Goal: Obtain resource: Download file/media

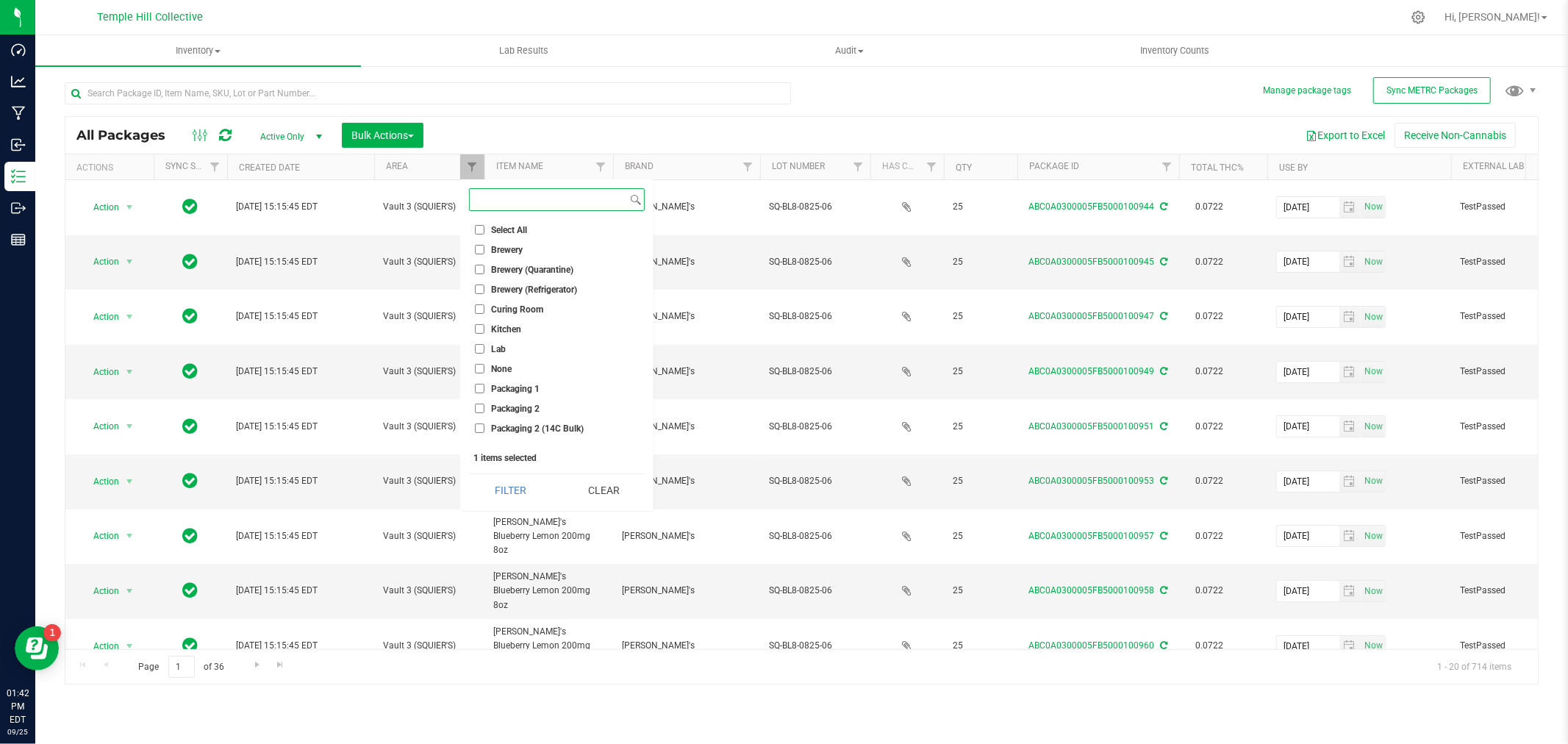
scroll to position [567, 0]
click at [511, 416] on span "Vault 3 (SQUIER'S)" at bounding box center [527, 416] width 73 height 9
click at [484, 416] on input "Vault 3 (SQUIER'S)" at bounding box center [479, 416] width 10 height 10
checkbox input "false"
click at [527, 374] on span "Vault 3 (1906)" at bounding box center [519, 377] width 56 height 9
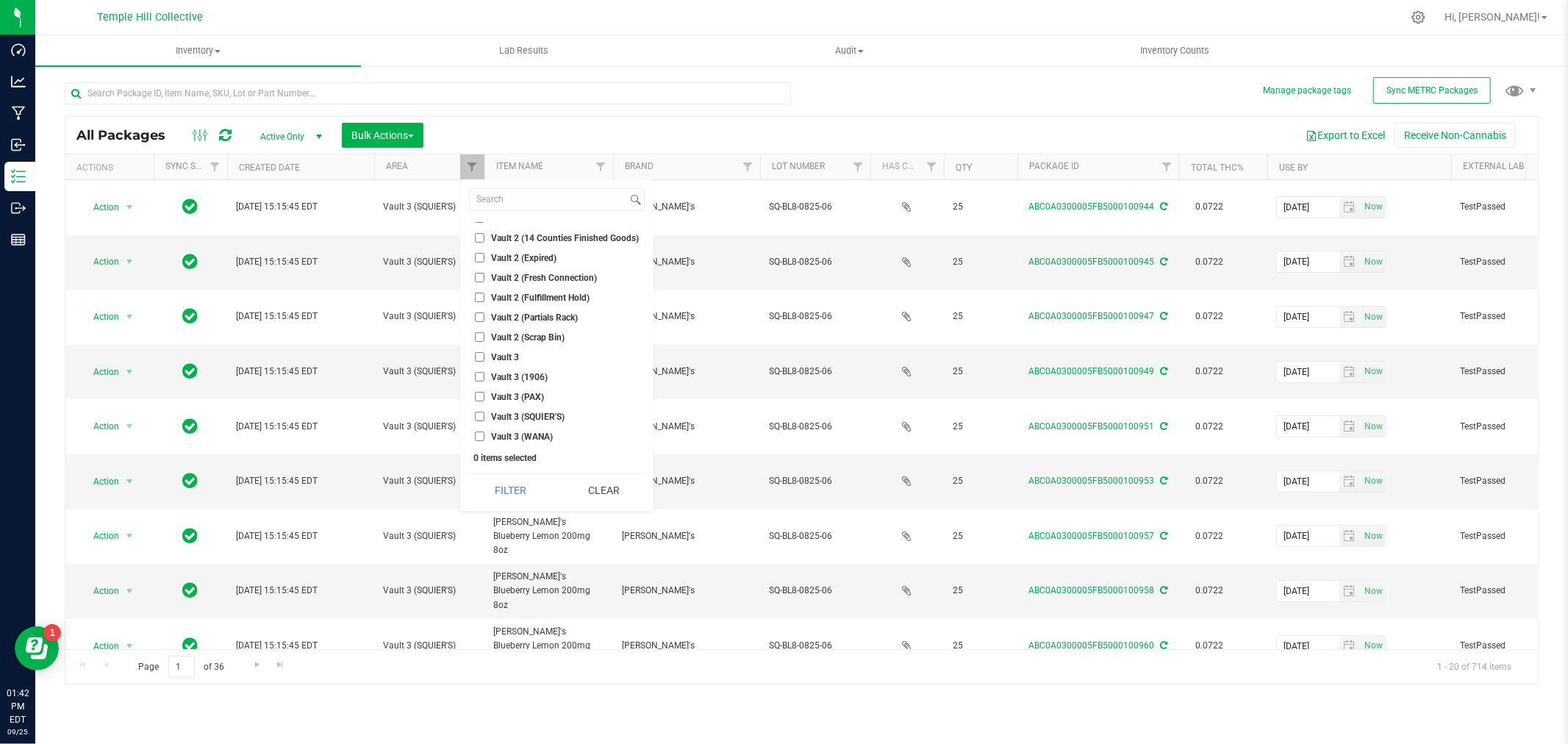
click at [484, 374] on input "Vault 3 (1906)" at bounding box center [479, 377] width 10 height 10
checkbox input "true"
click at [523, 486] on button "Filter" at bounding box center [510, 490] width 82 height 32
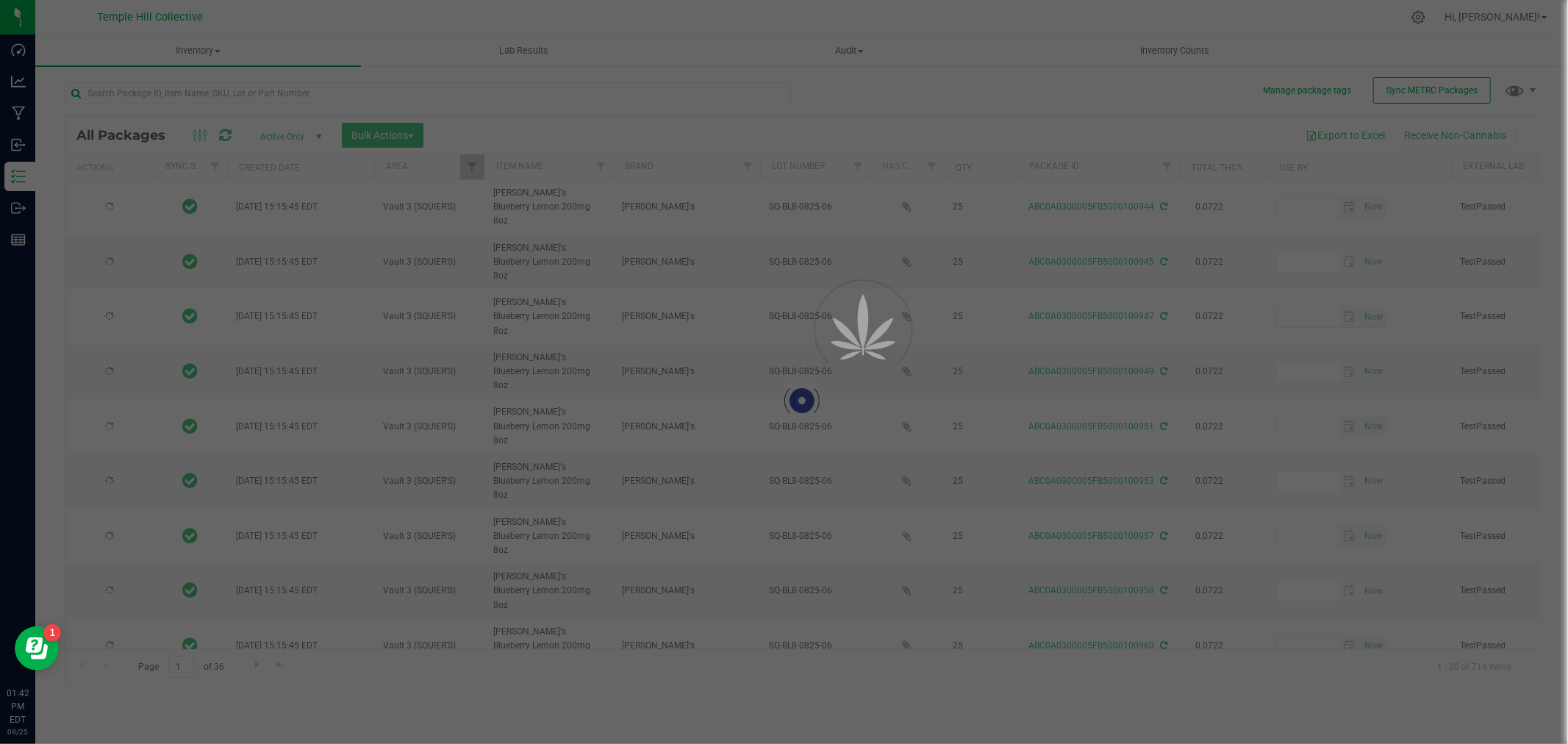
type input "[DATE]"
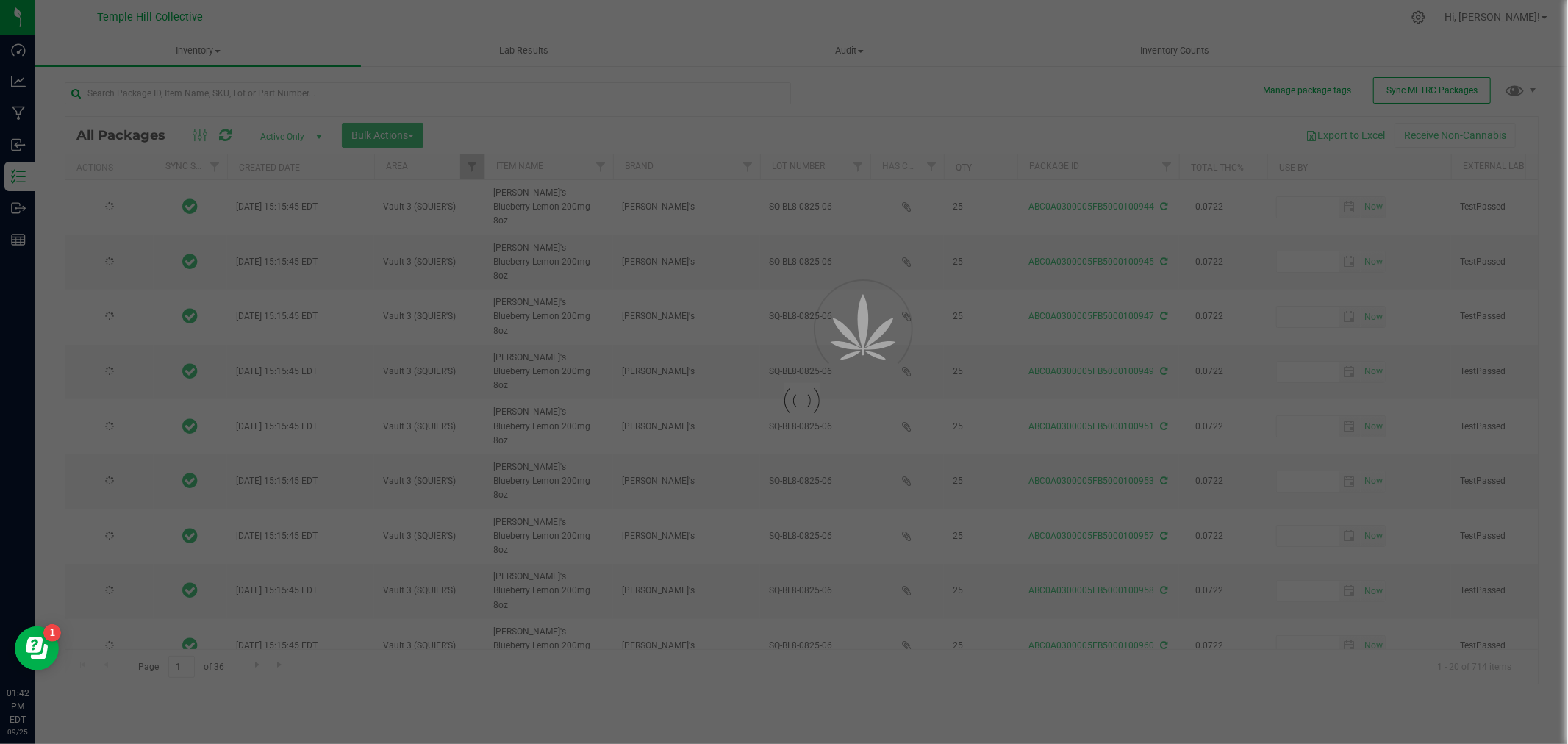
type input "[DATE]"
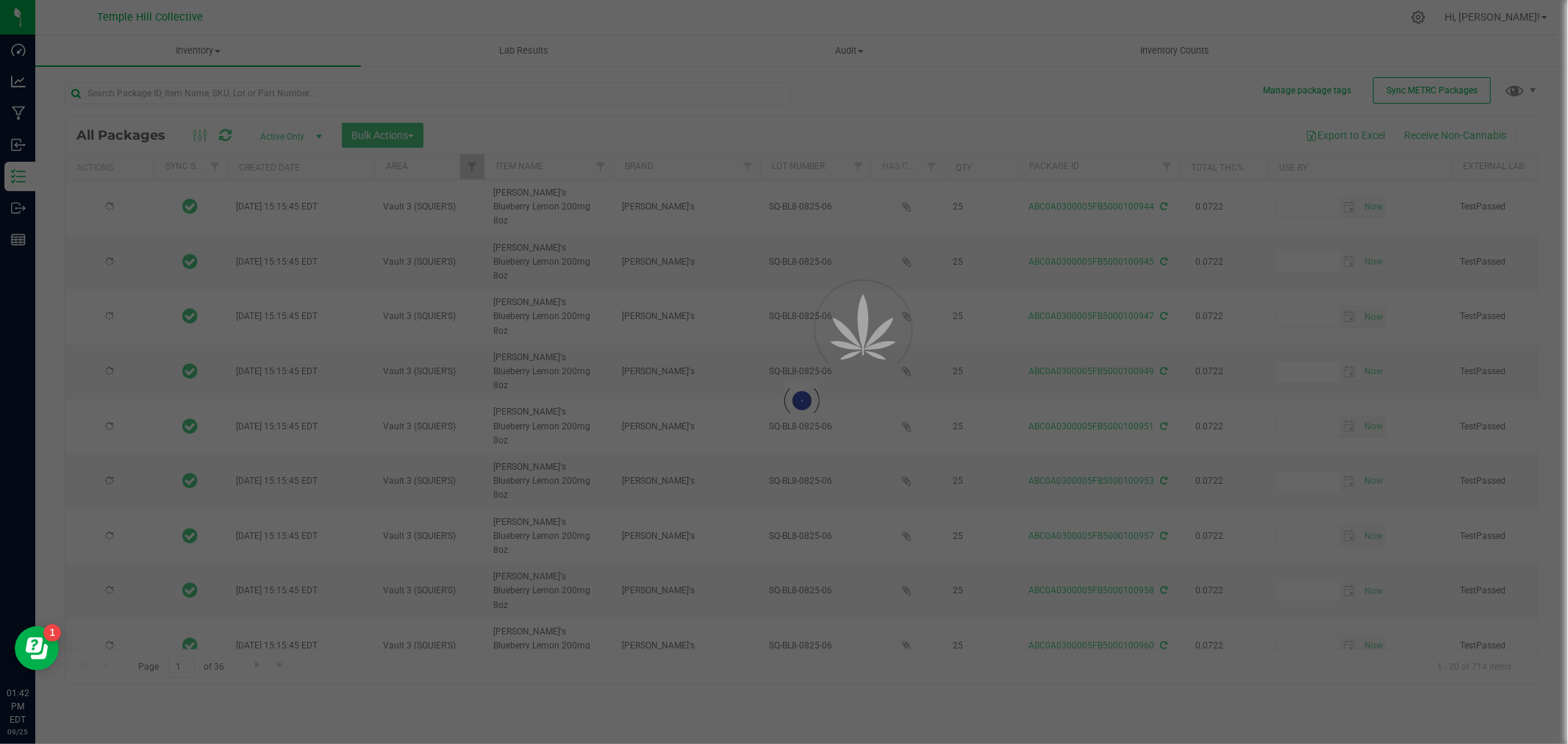
type input "[DATE]"
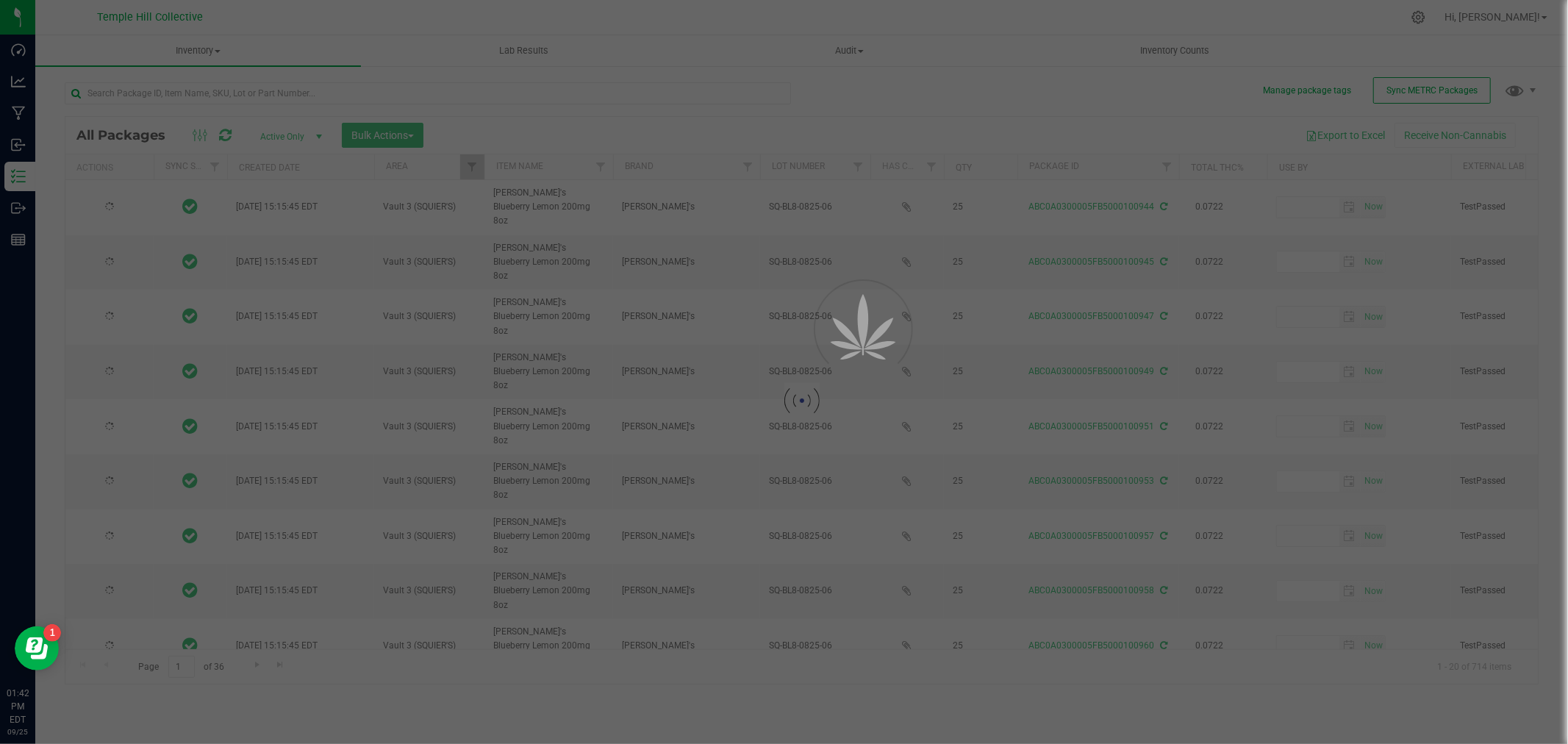
type input "[DATE]"
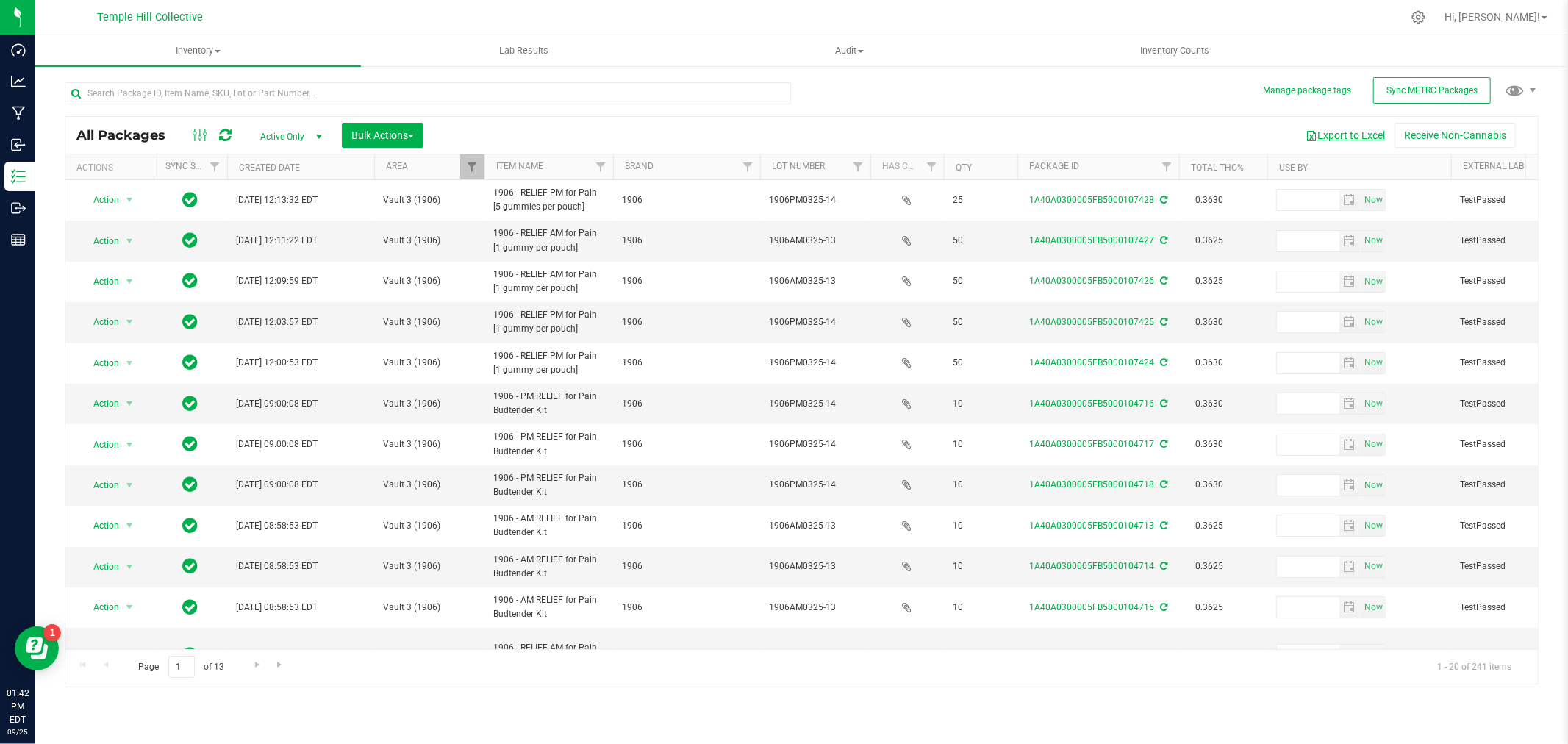
click at [1346, 137] on button "Export to Excel" at bounding box center [1345, 135] width 98 height 25
click at [478, 166] on span "Filter" at bounding box center [471, 166] width 12 height 12
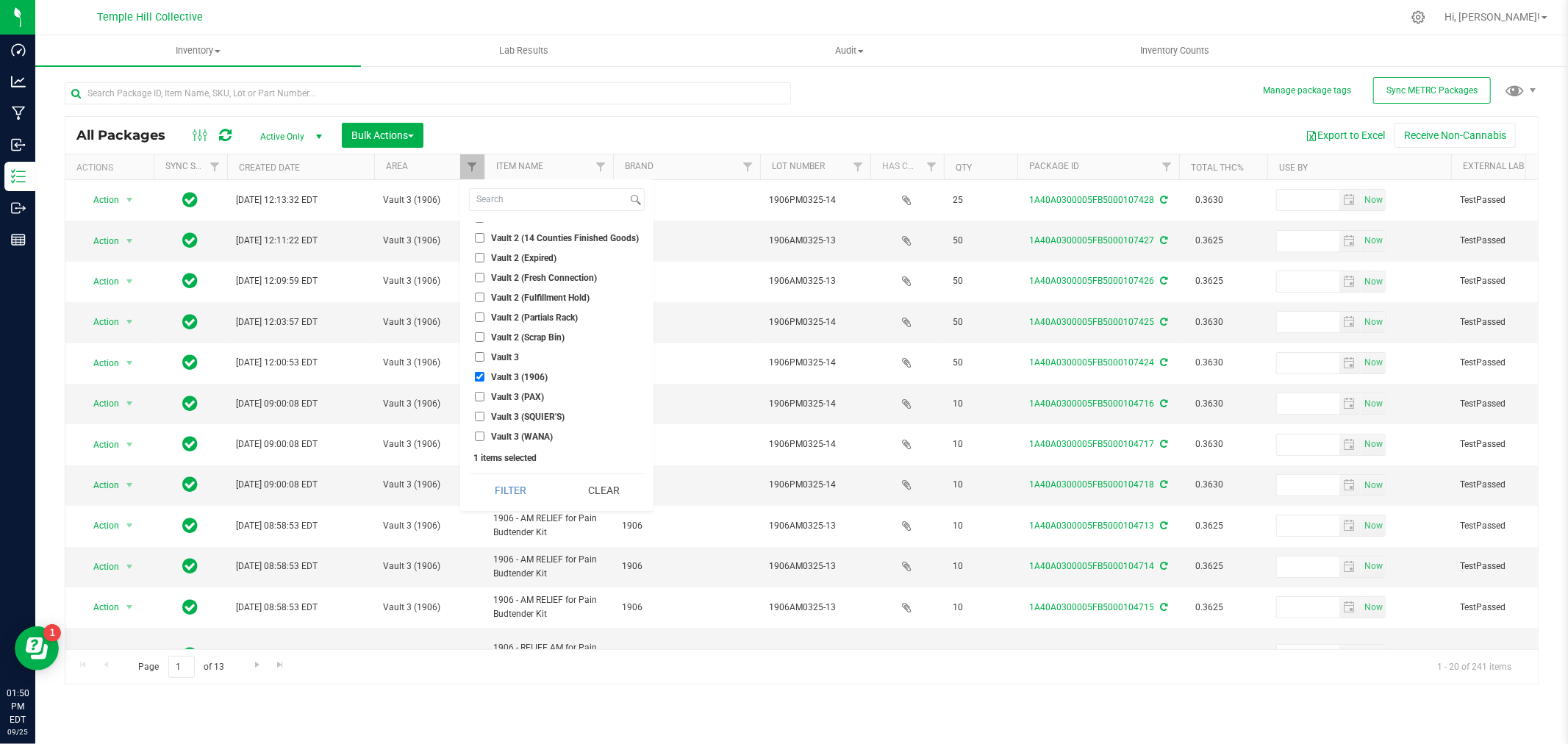
click at [479, 372] on input "Vault 3 (1906)" at bounding box center [479, 377] width 10 height 10
checkbox input "false"
click at [483, 428] on li "Vault 3 (WANA)" at bounding box center [557, 436] width 176 height 15
click at [479, 434] on input "Vault 3 (WANA)" at bounding box center [479, 437] width 10 height 10
click at [507, 486] on button "Filter" at bounding box center [510, 490] width 82 height 32
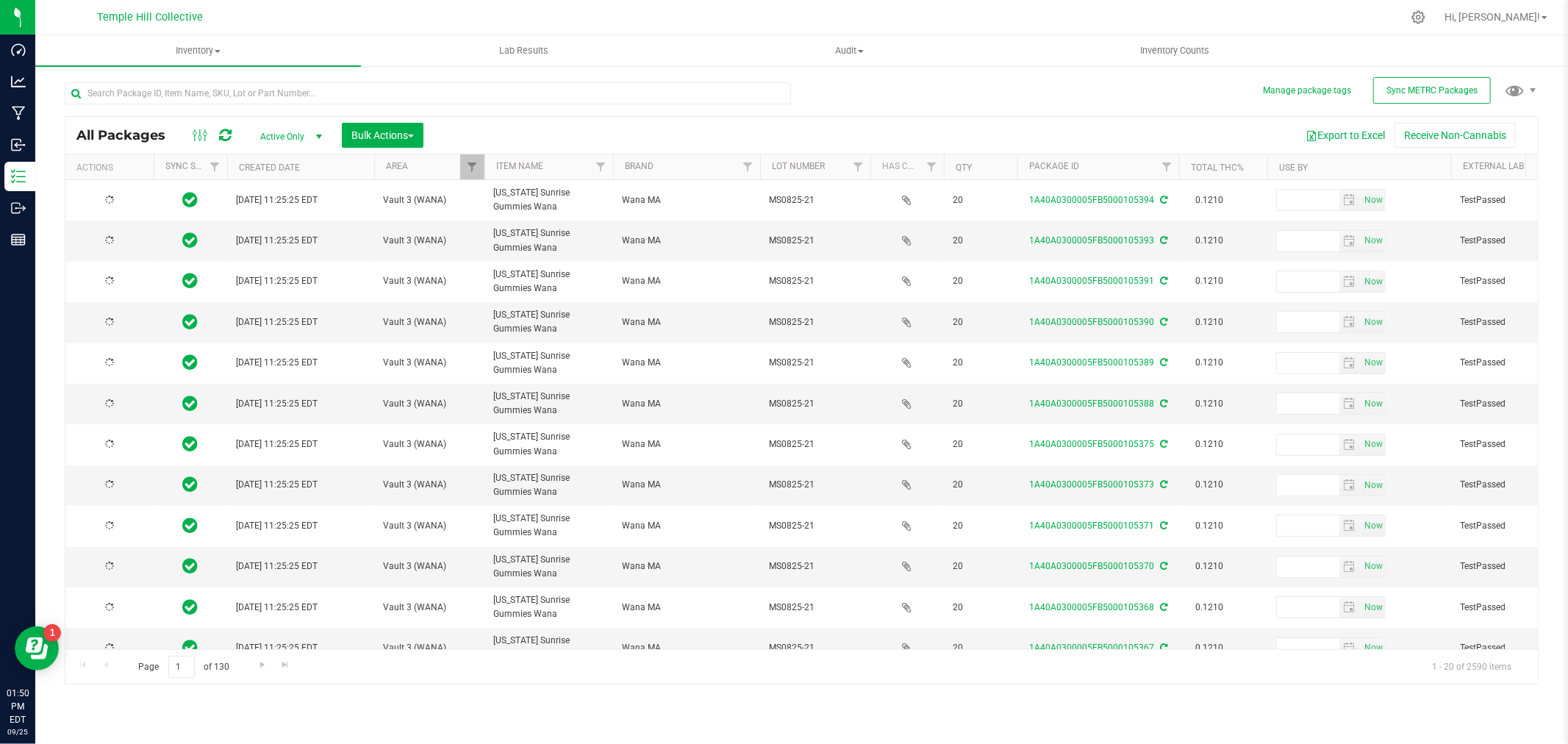
checkbox input "true"
type input "[DATE]"
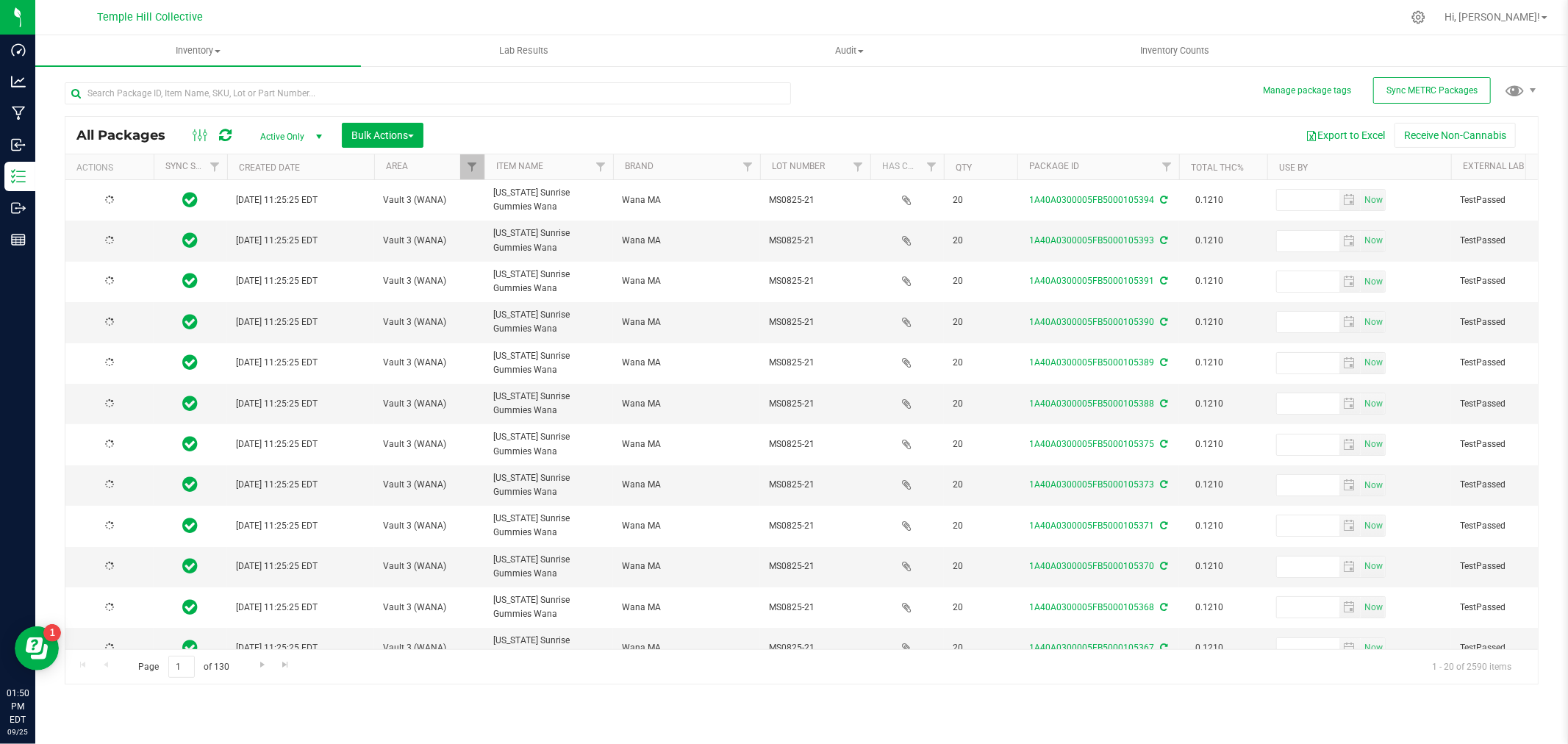
type input "[DATE]"
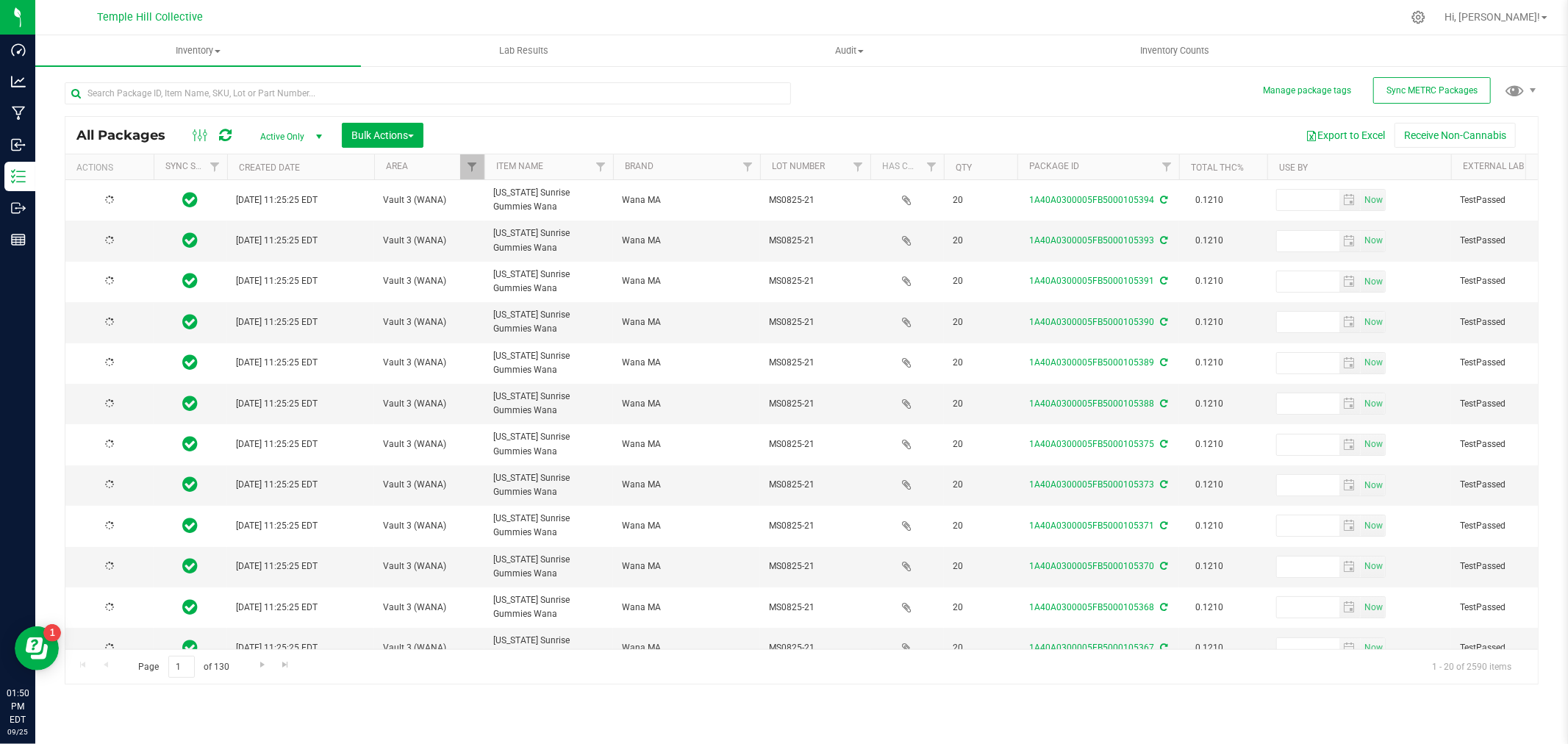
type input "[DATE]"
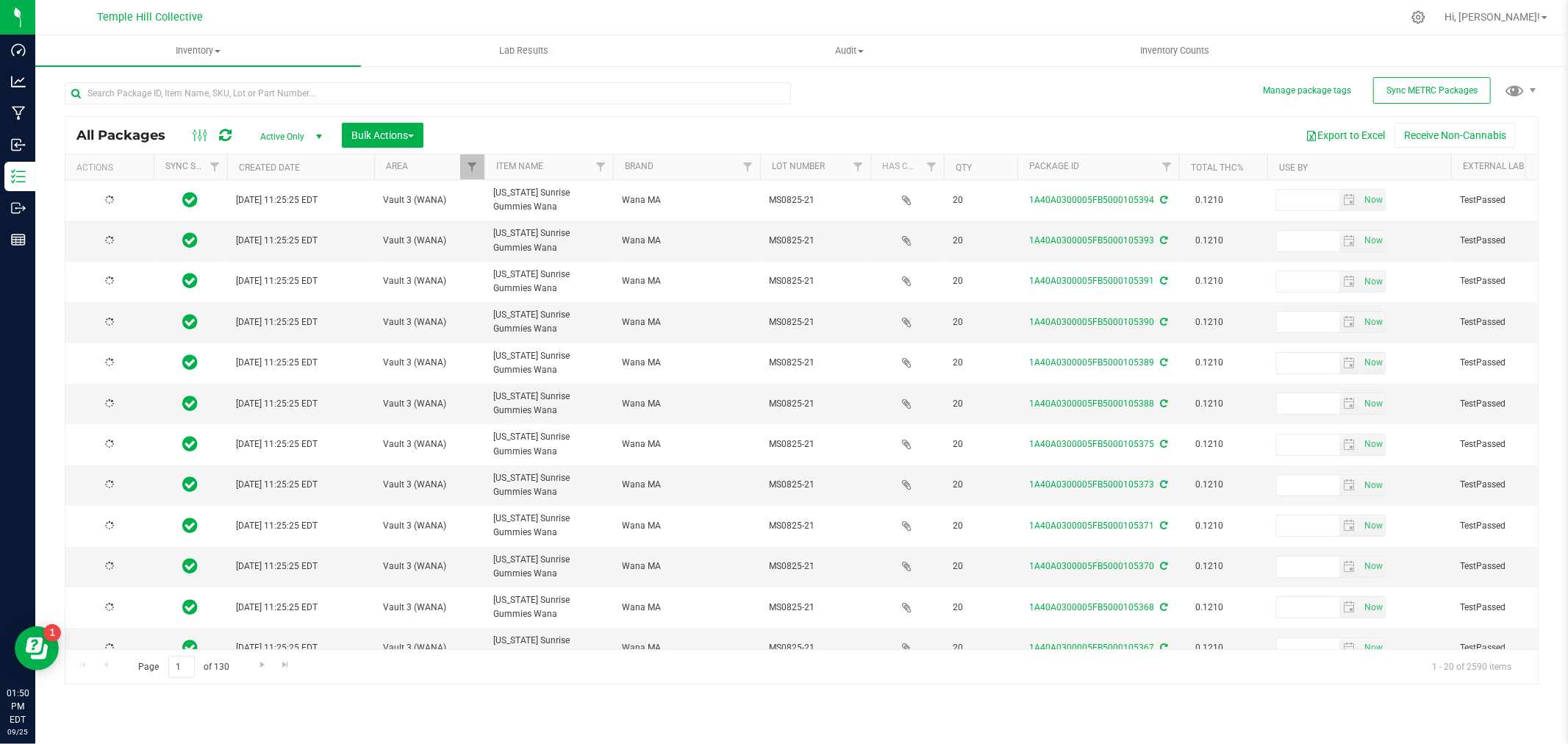
type input "[DATE]"
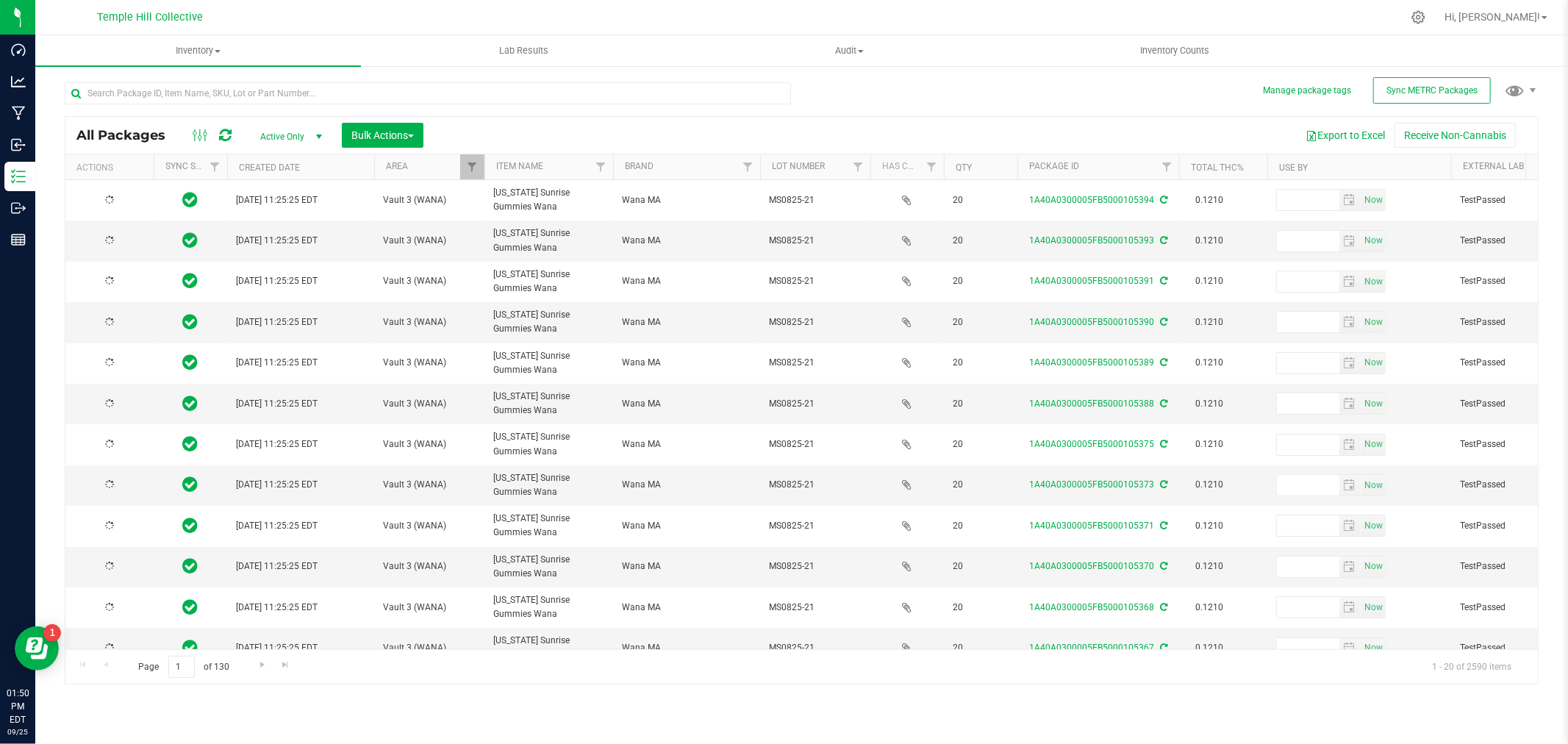
type input "[DATE]"
click at [467, 169] on span "Filter" at bounding box center [471, 166] width 12 height 12
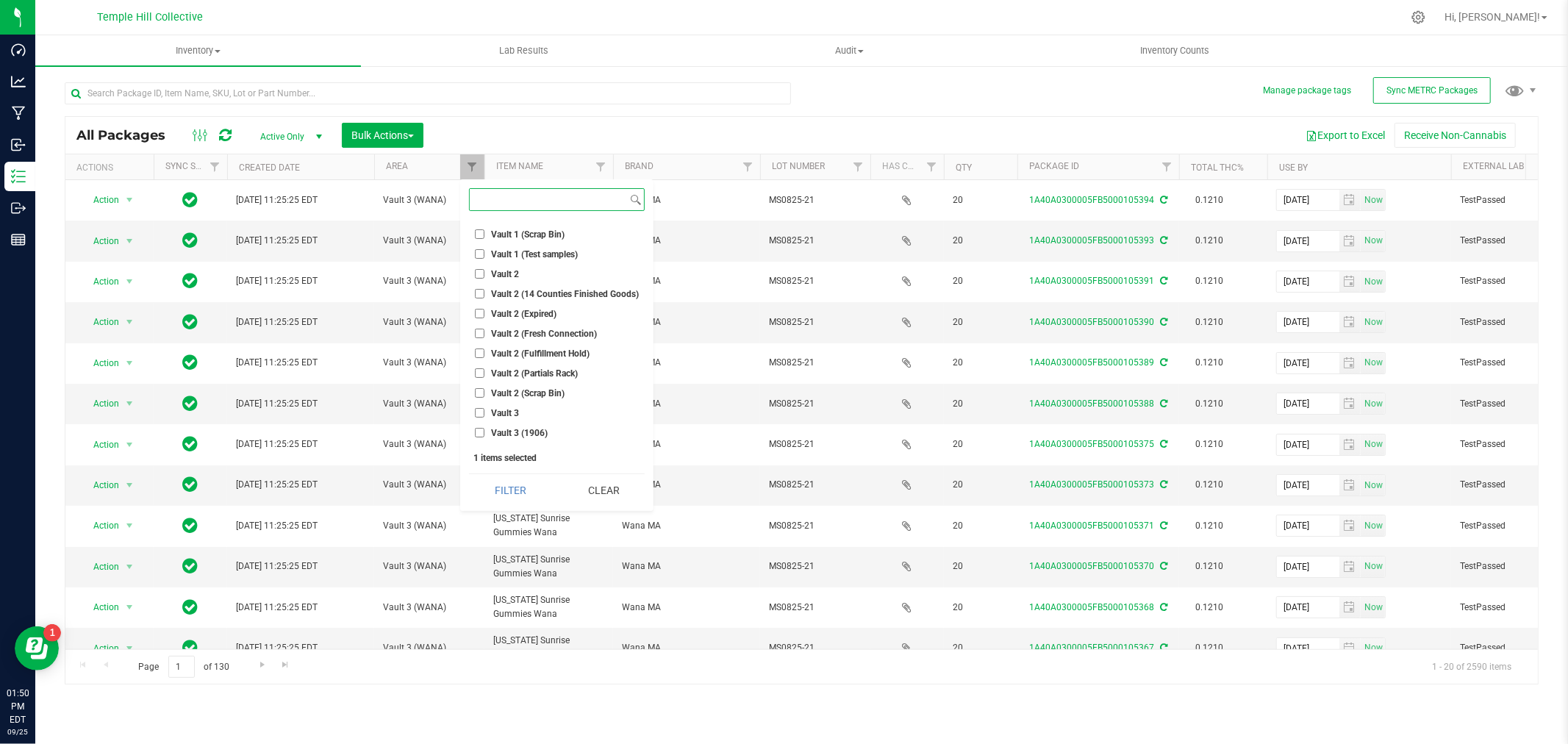
scroll to position [486, 0]
click at [478, 296] on input "Vault 2" at bounding box center [479, 299] width 10 height 10
checkbox input "true"
click at [515, 495] on button "Filter" at bounding box center [510, 490] width 82 height 32
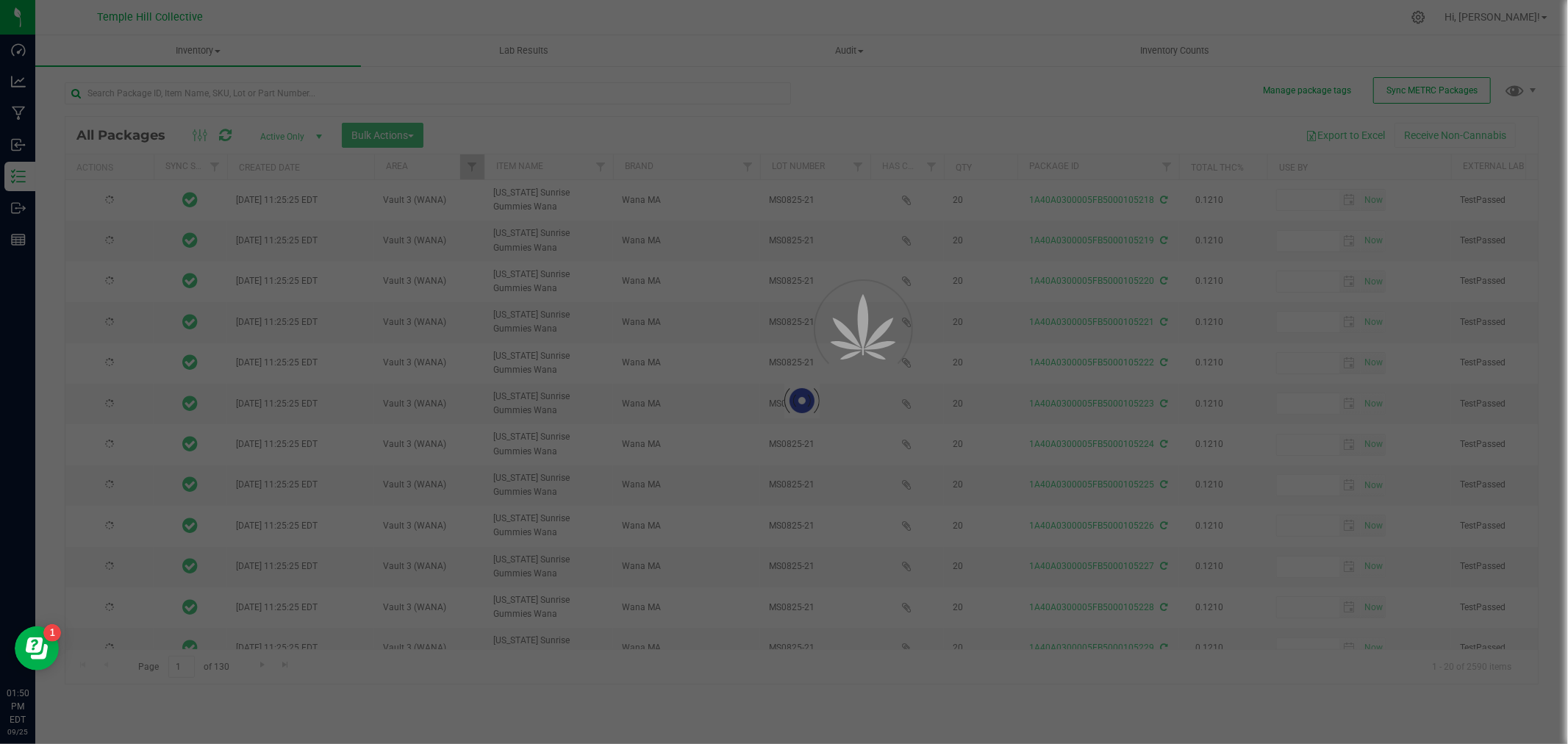
type input "[DATE]"
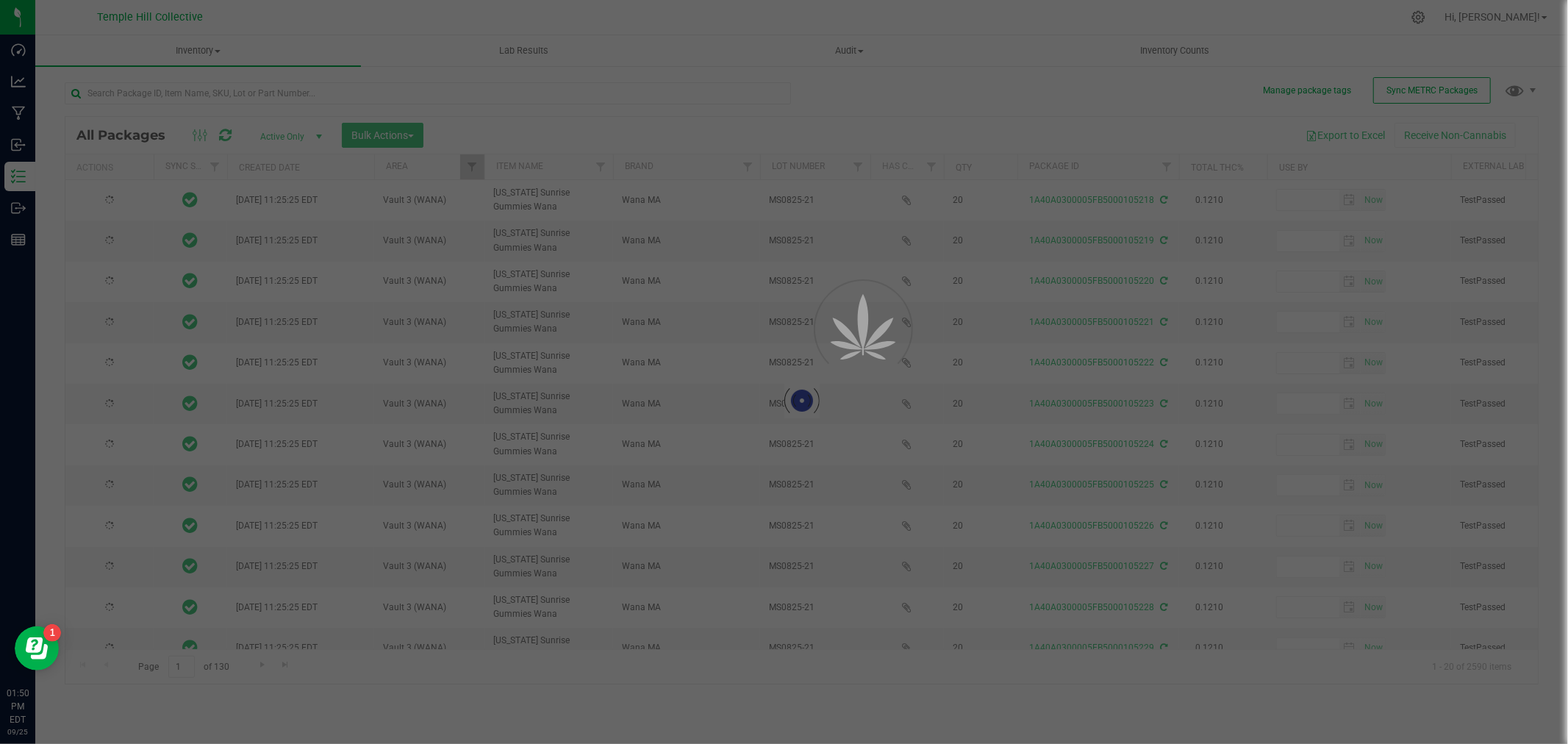
type input "[DATE]"
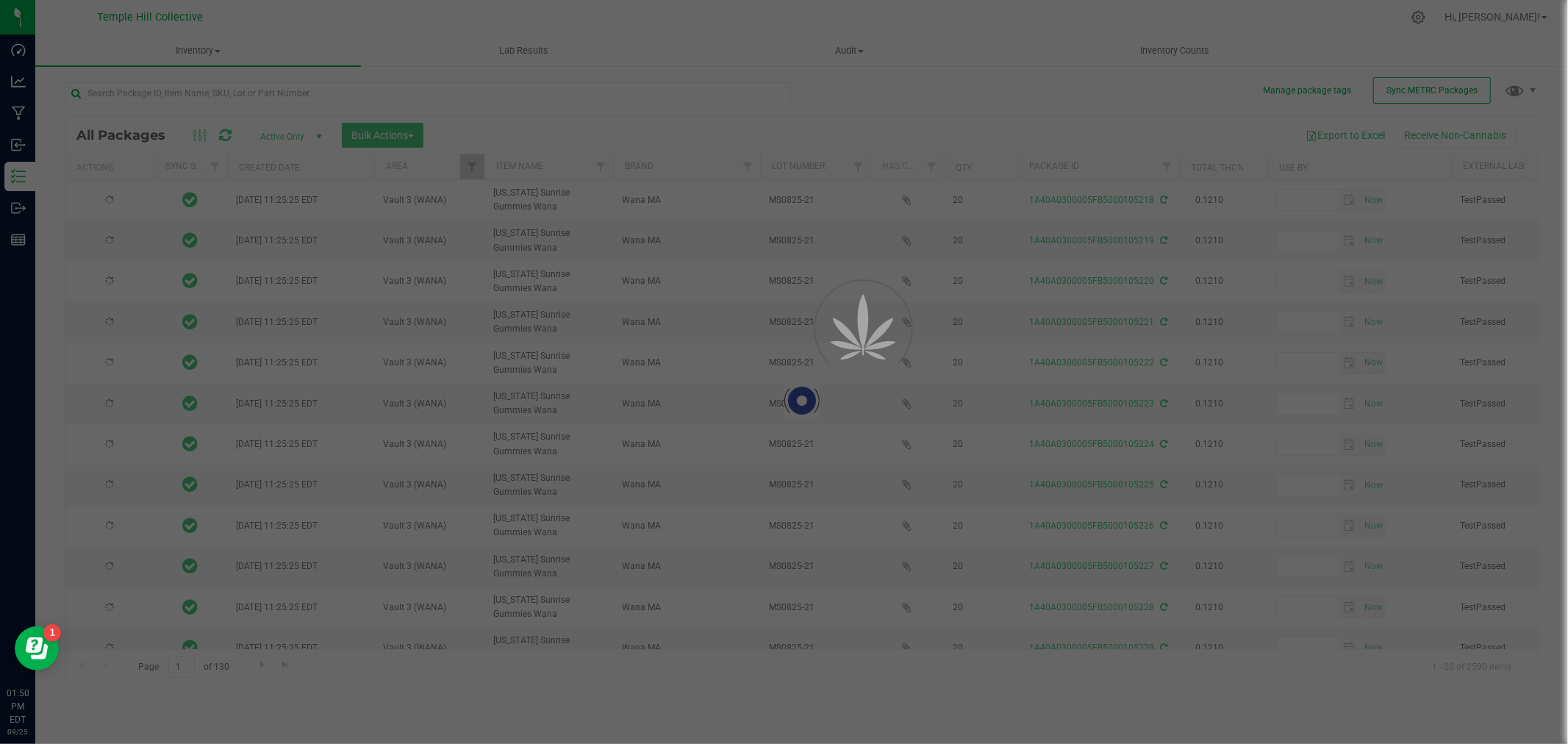
type input "[DATE]"
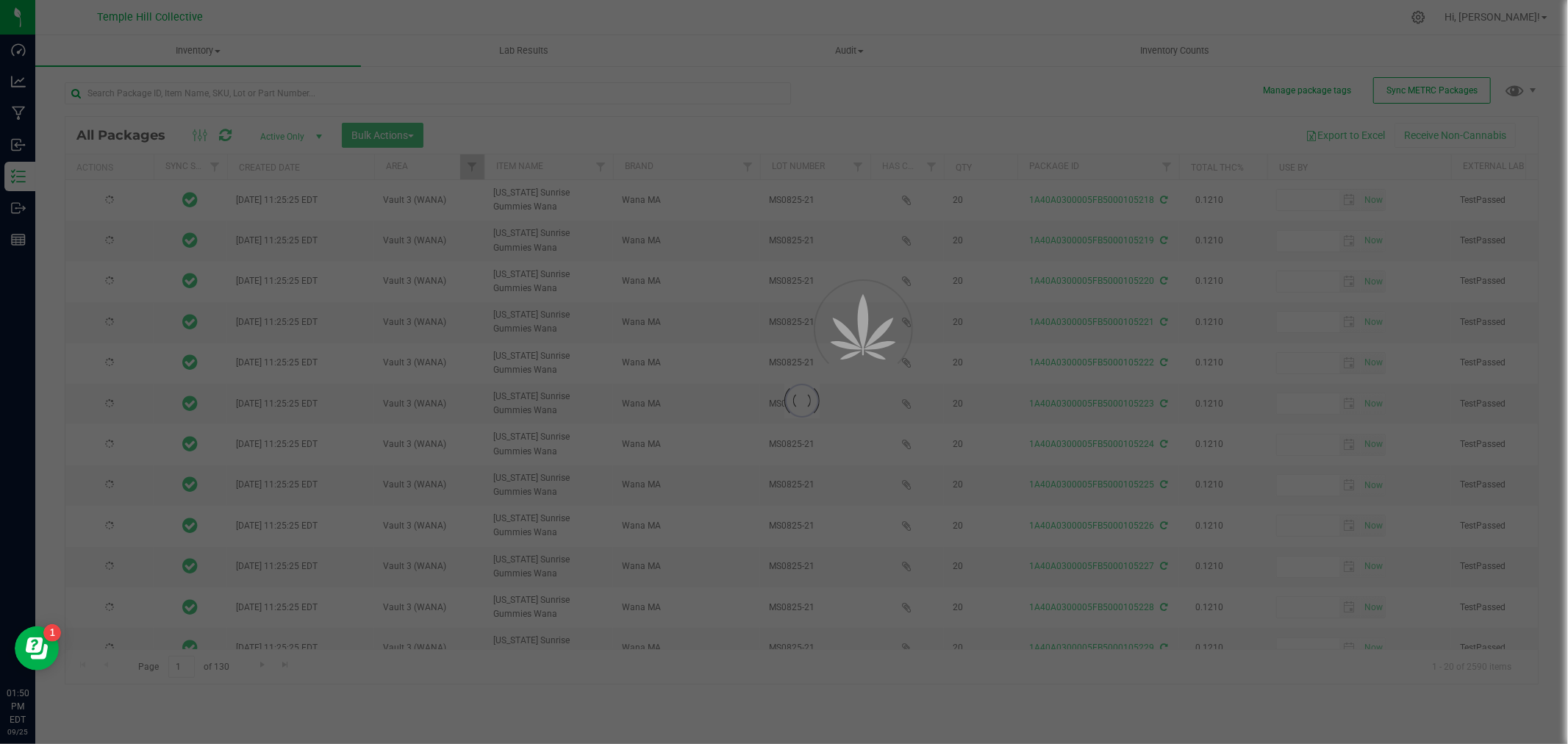
type input "[DATE]"
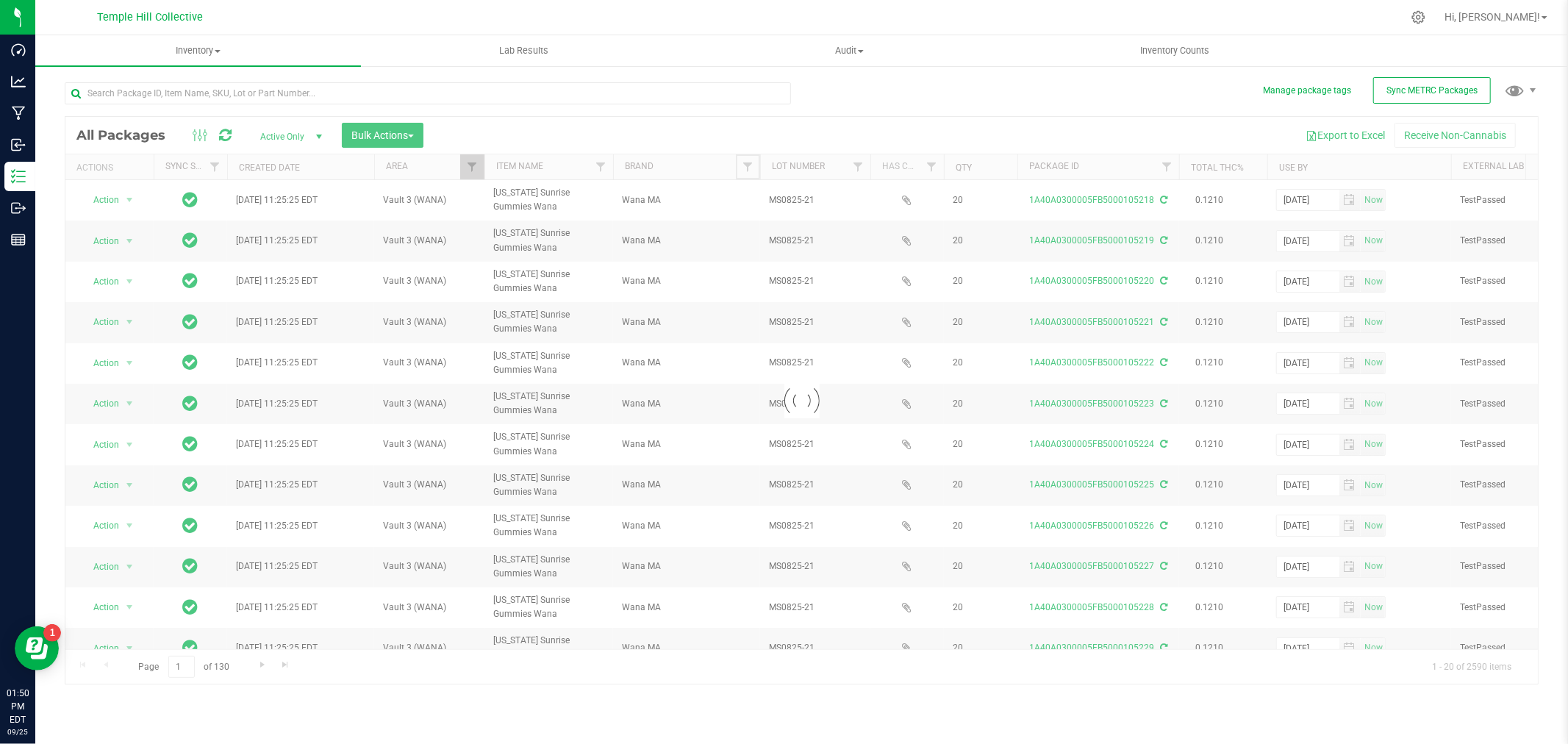
click at [751, 165] on span "Filter" at bounding box center [747, 166] width 12 height 12
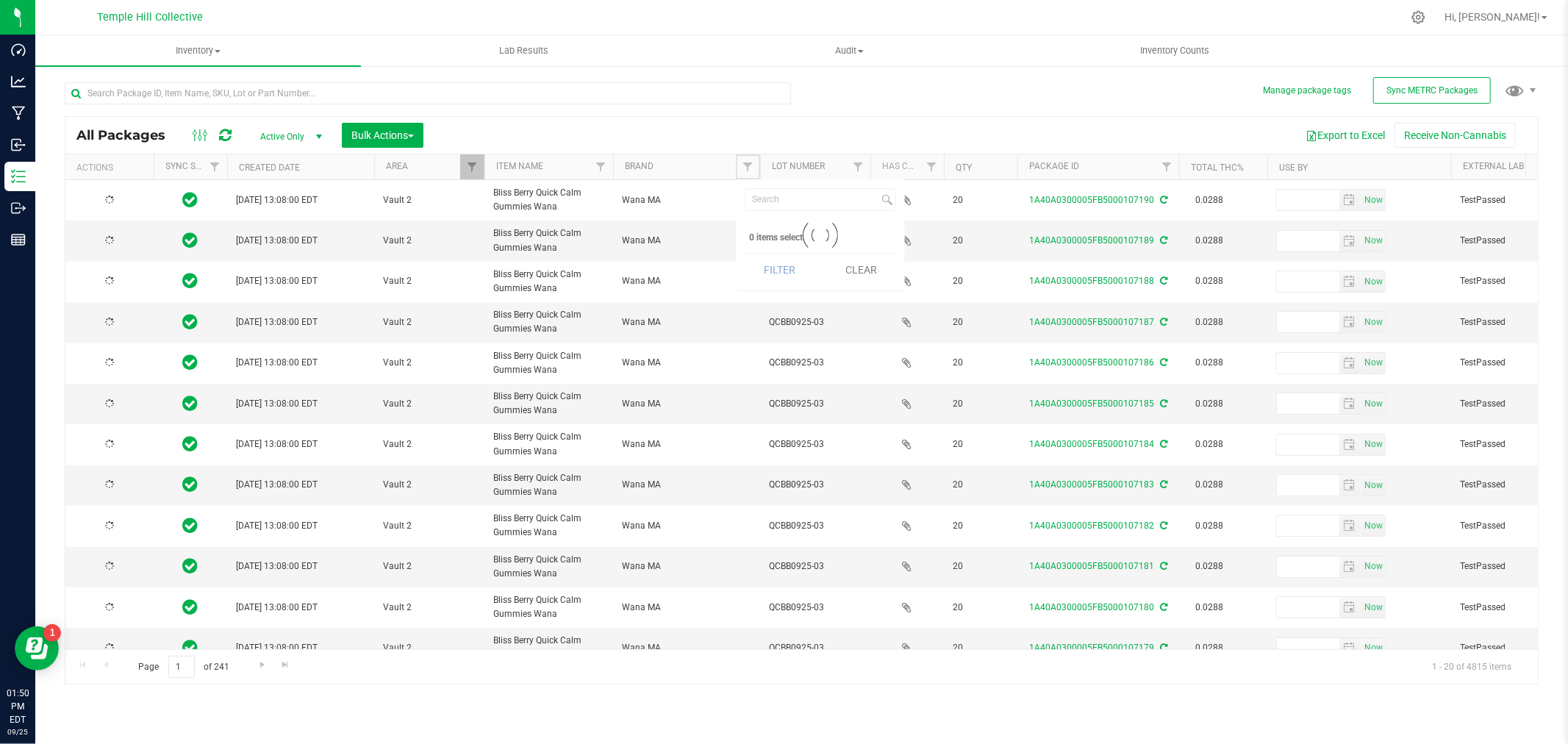
type input "[DATE]"
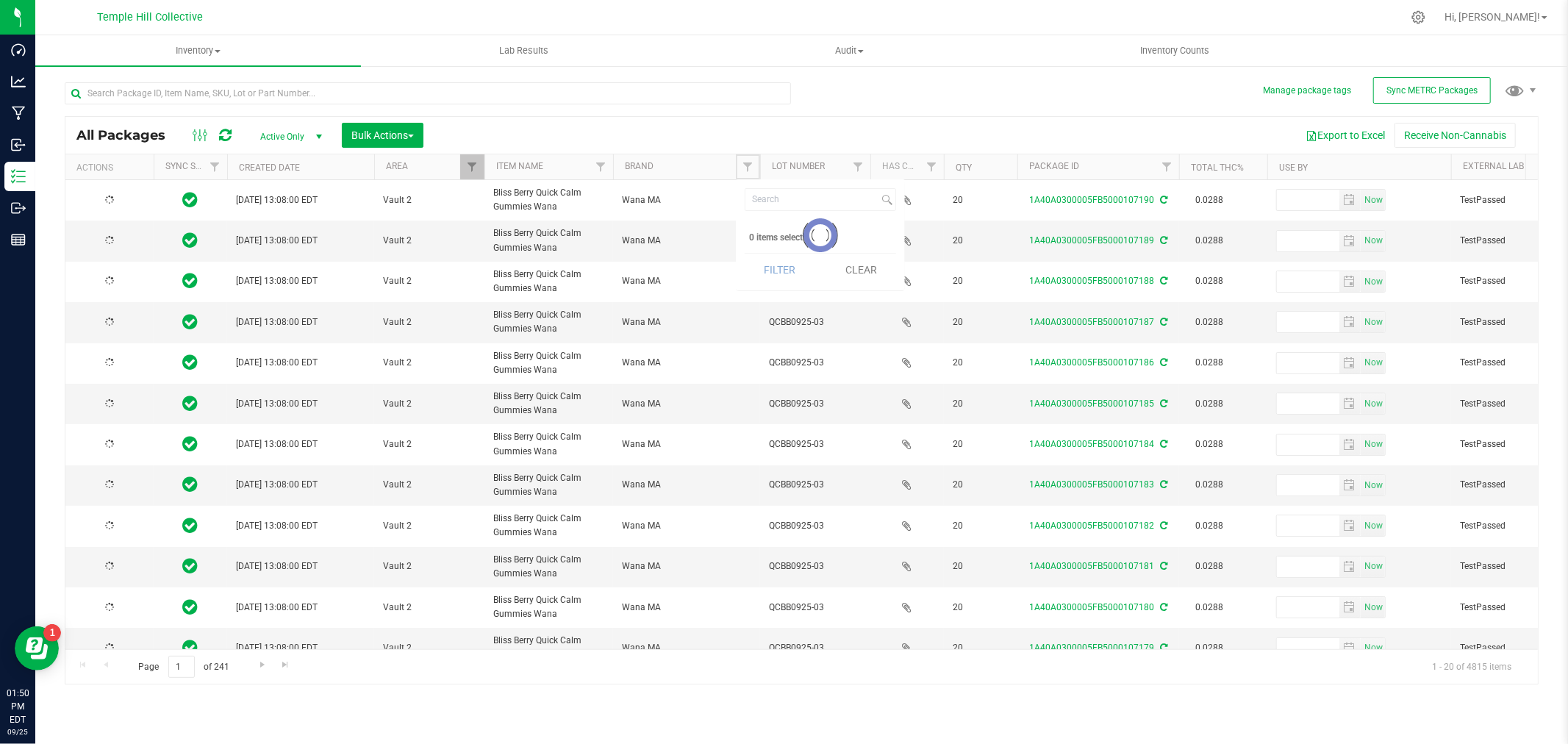
type input "[DATE]"
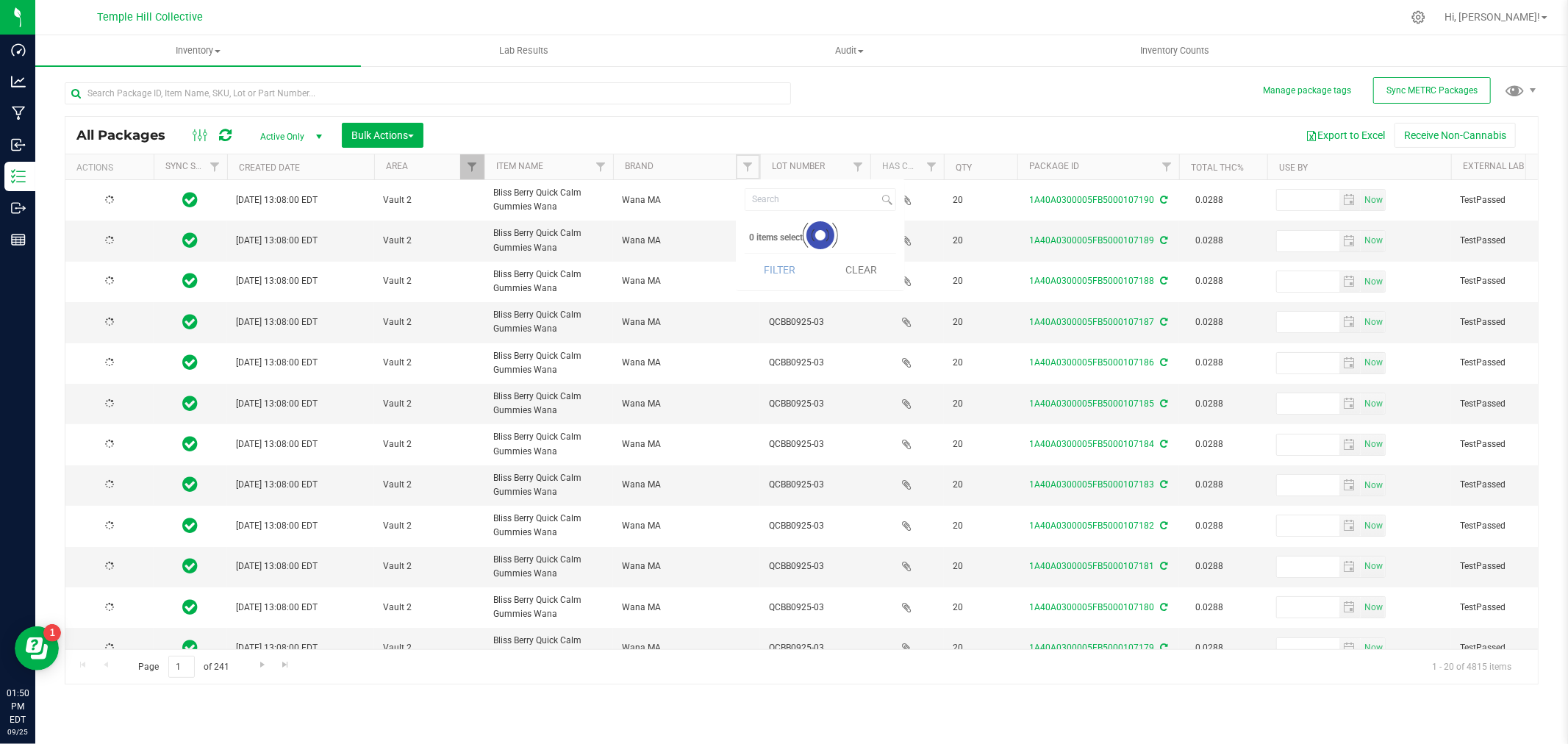
type input "[DATE]"
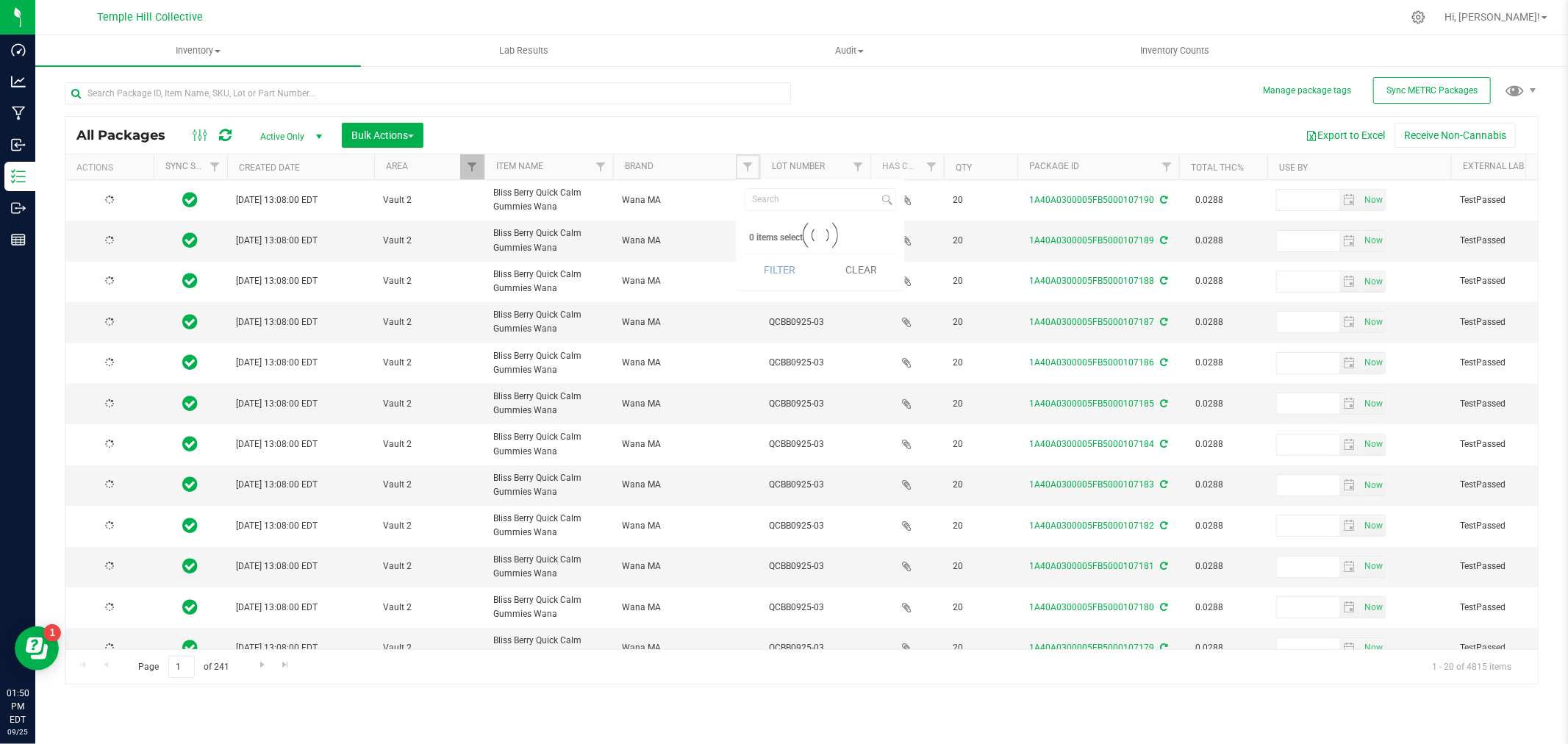
type input "[DATE]"
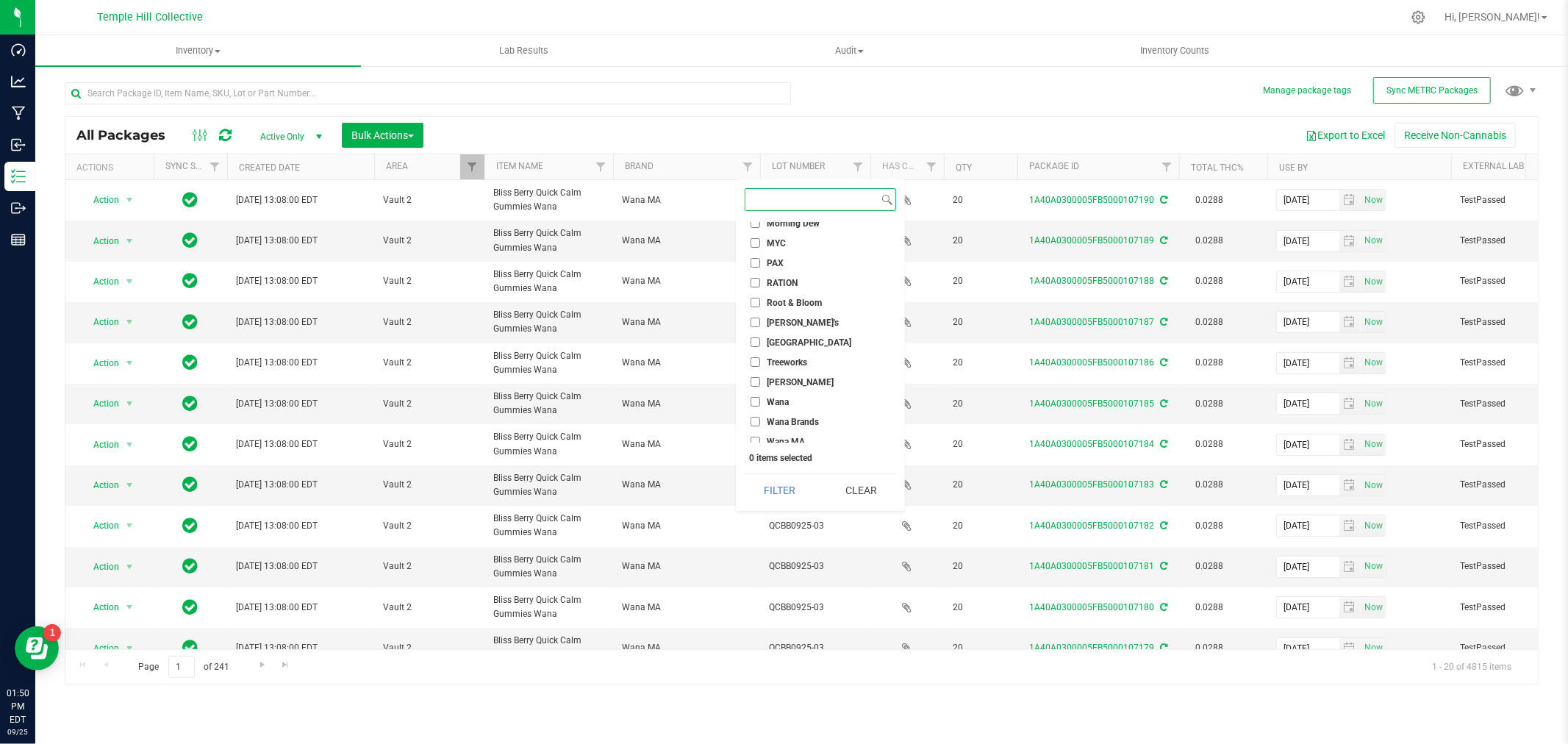
scroll to position [390, 0]
drag, startPoint x: 753, startPoint y: 388, endPoint x: 754, endPoint y: 398, distance: 10.0
click at [753, 390] on li "Wana" at bounding box center [821, 395] width 152 height 15
click at [755, 411] on input "Wana Brands" at bounding box center [755, 416] width 10 height 10
checkbox input "true"
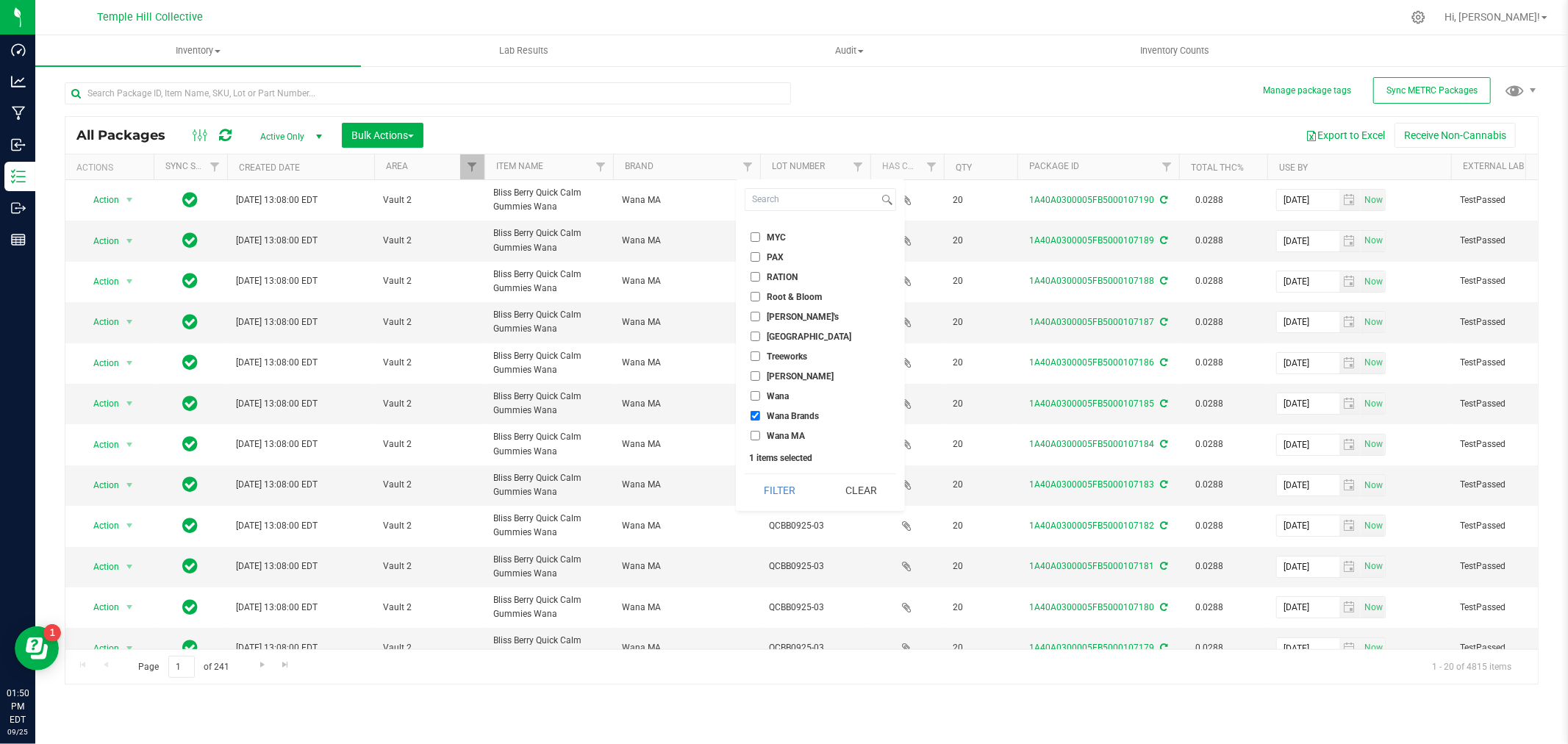
click at [755, 431] on input "Wana MA" at bounding box center [755, 436] width 10 height 10
checkbox input "true"
click at [759, 391] on input "Wana" at bounding box center [755, 396] width 10 height 10
checkbox input "true"
click at [776, 489] on button "Filter" at bounding box center [780, 490] width 70 height 32
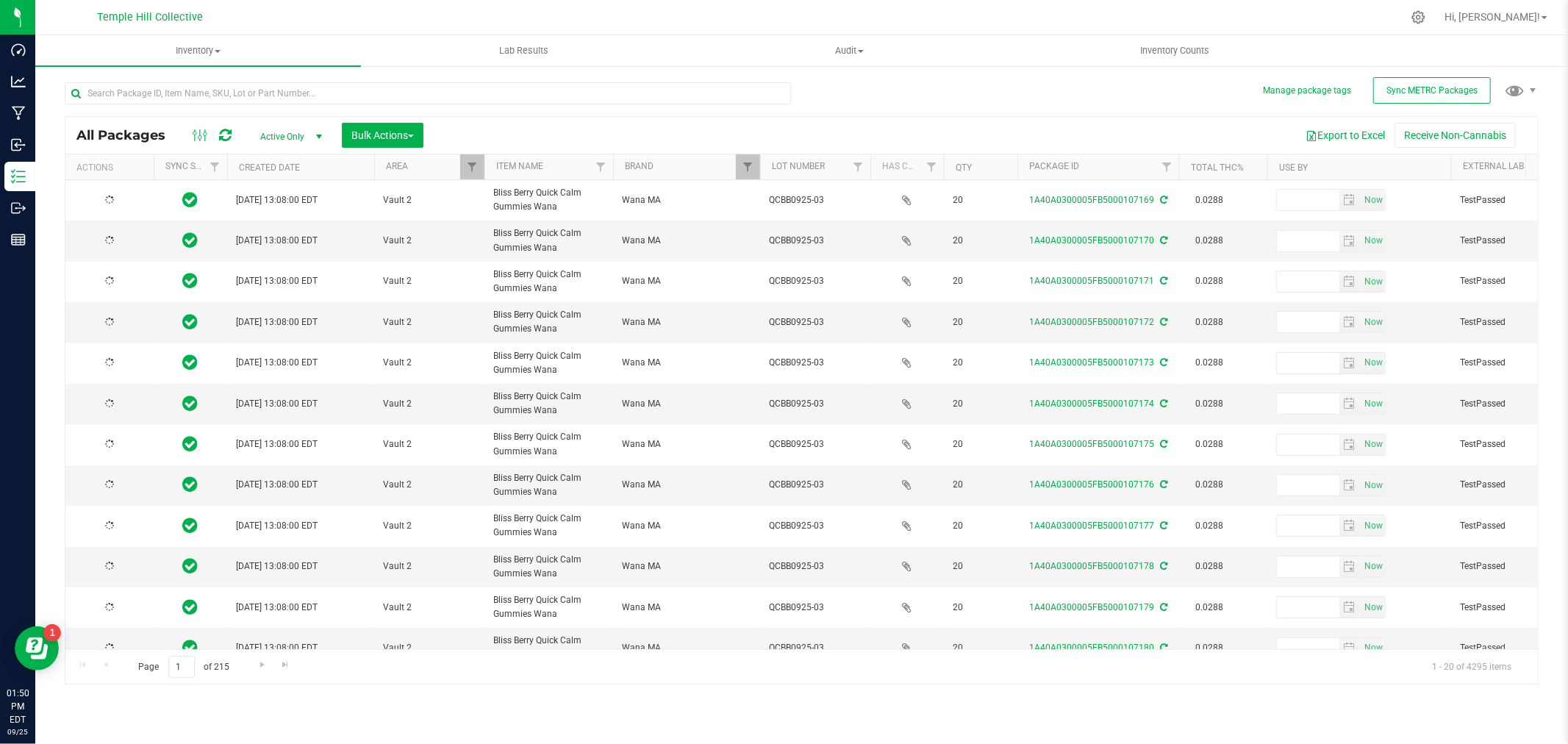
type input "[DATE]"
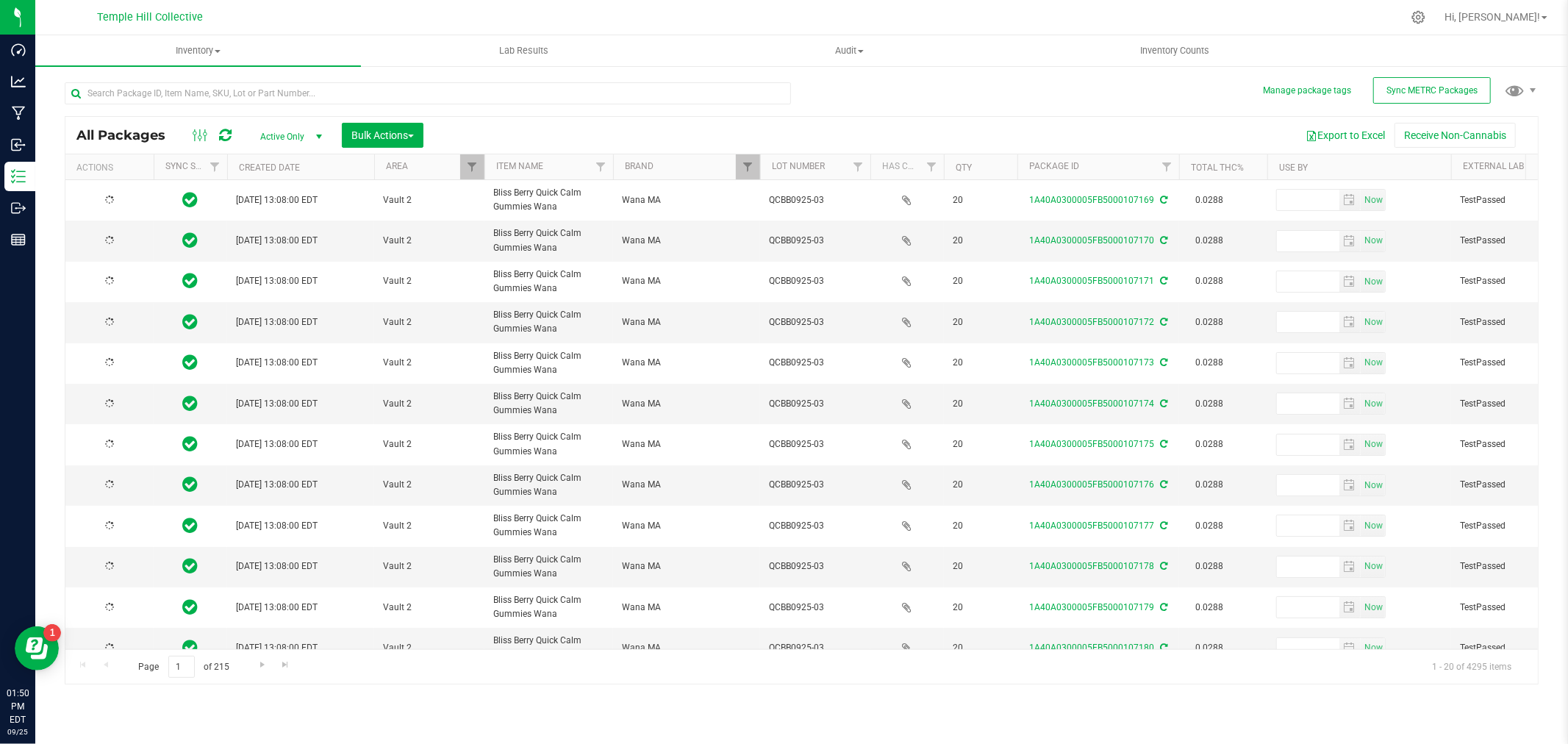
type input "[DATE]"
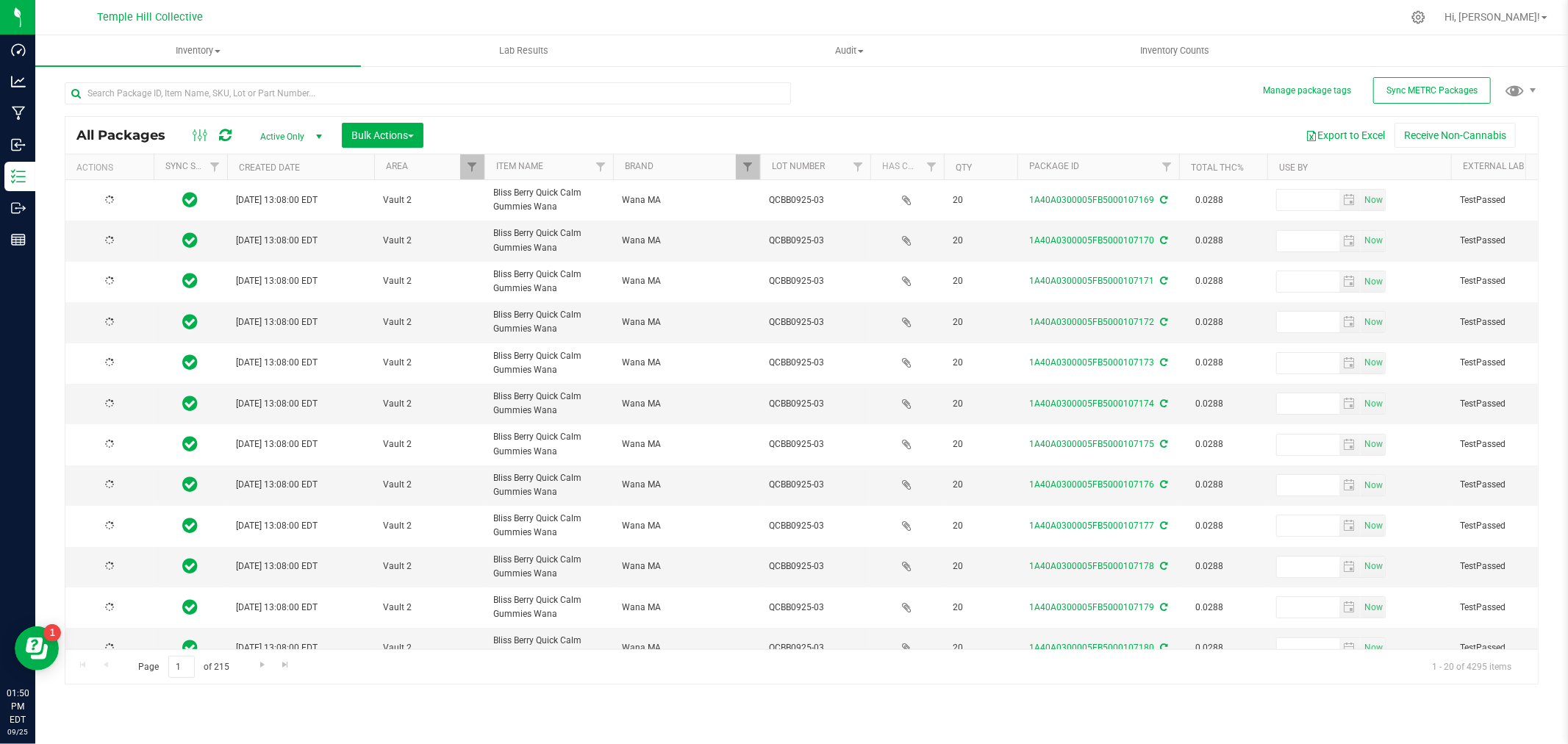
type input "[DATE]"
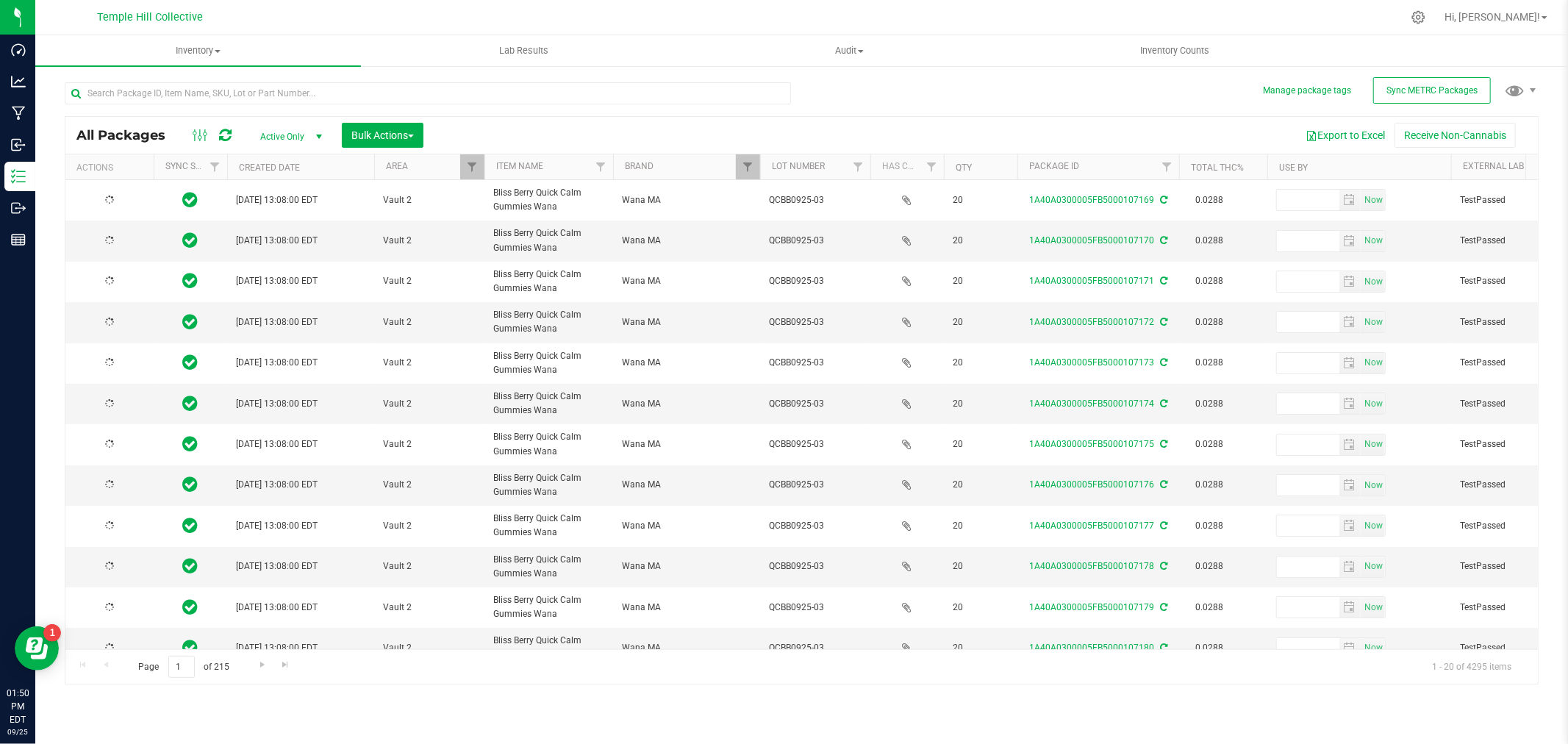
type input "[DATE]"
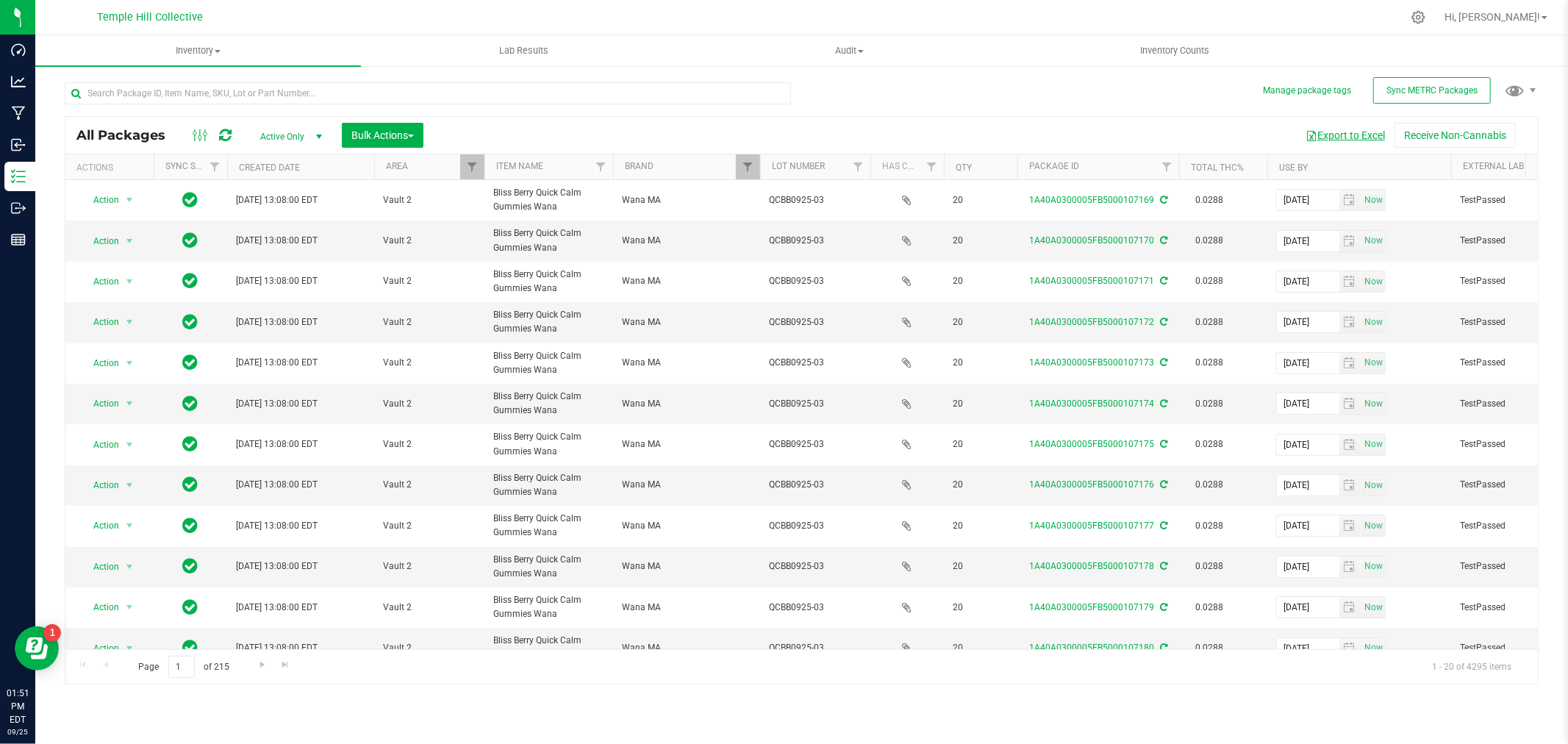
click at [1348, 136] on button "Export to Excel" at bounding box center [1345, 135] width 98 height 25
click at [1371, 127] on button "Export to Excel" at bounding box center [1345, 135] width 98 height 25
